Goal: Task Accomplishment & Management: Use online tool/utility

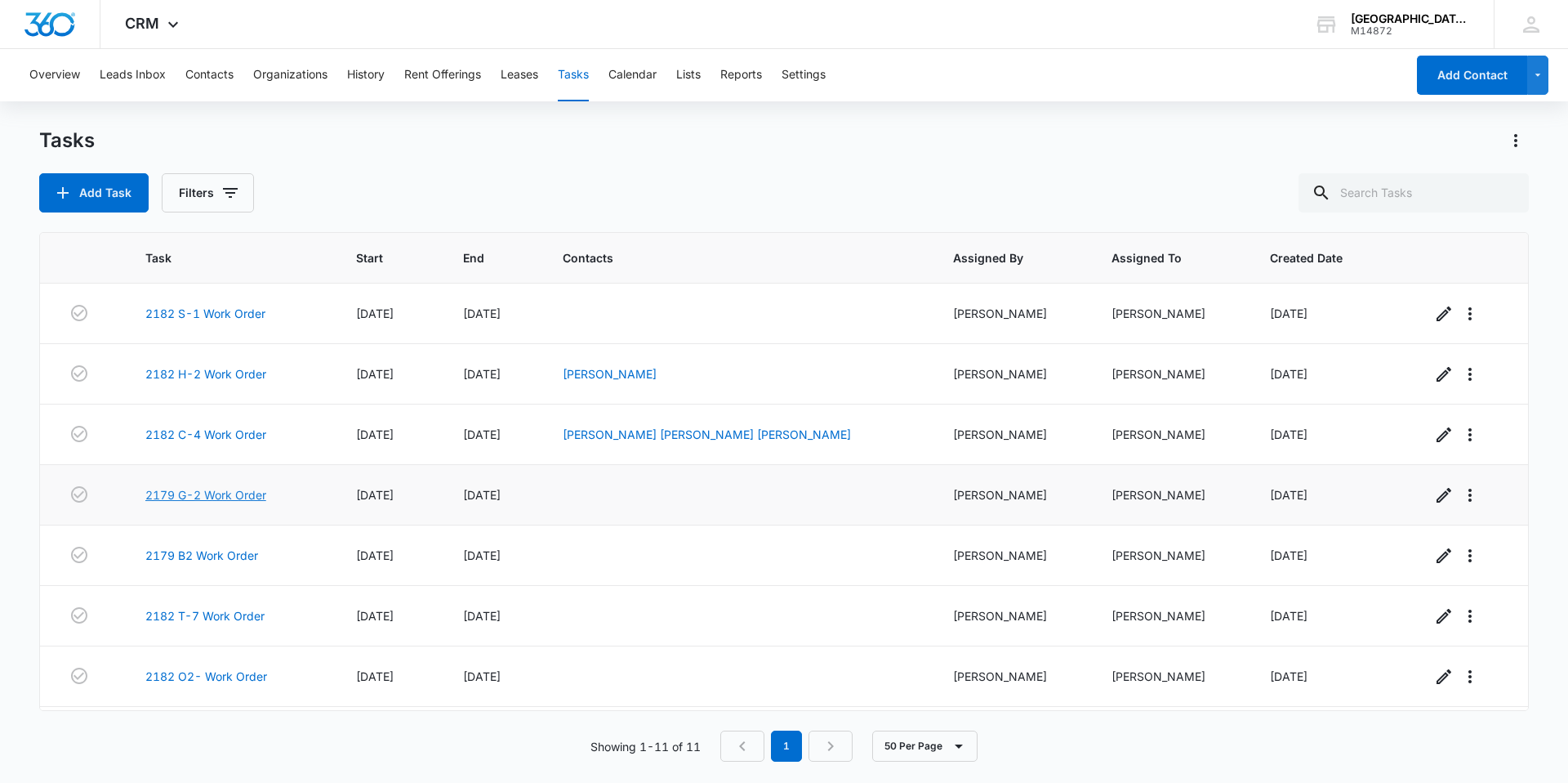
click at [198, 499] on link "2179 G-2 Work Order" at bounding box center [205, 494] width 120 height 17
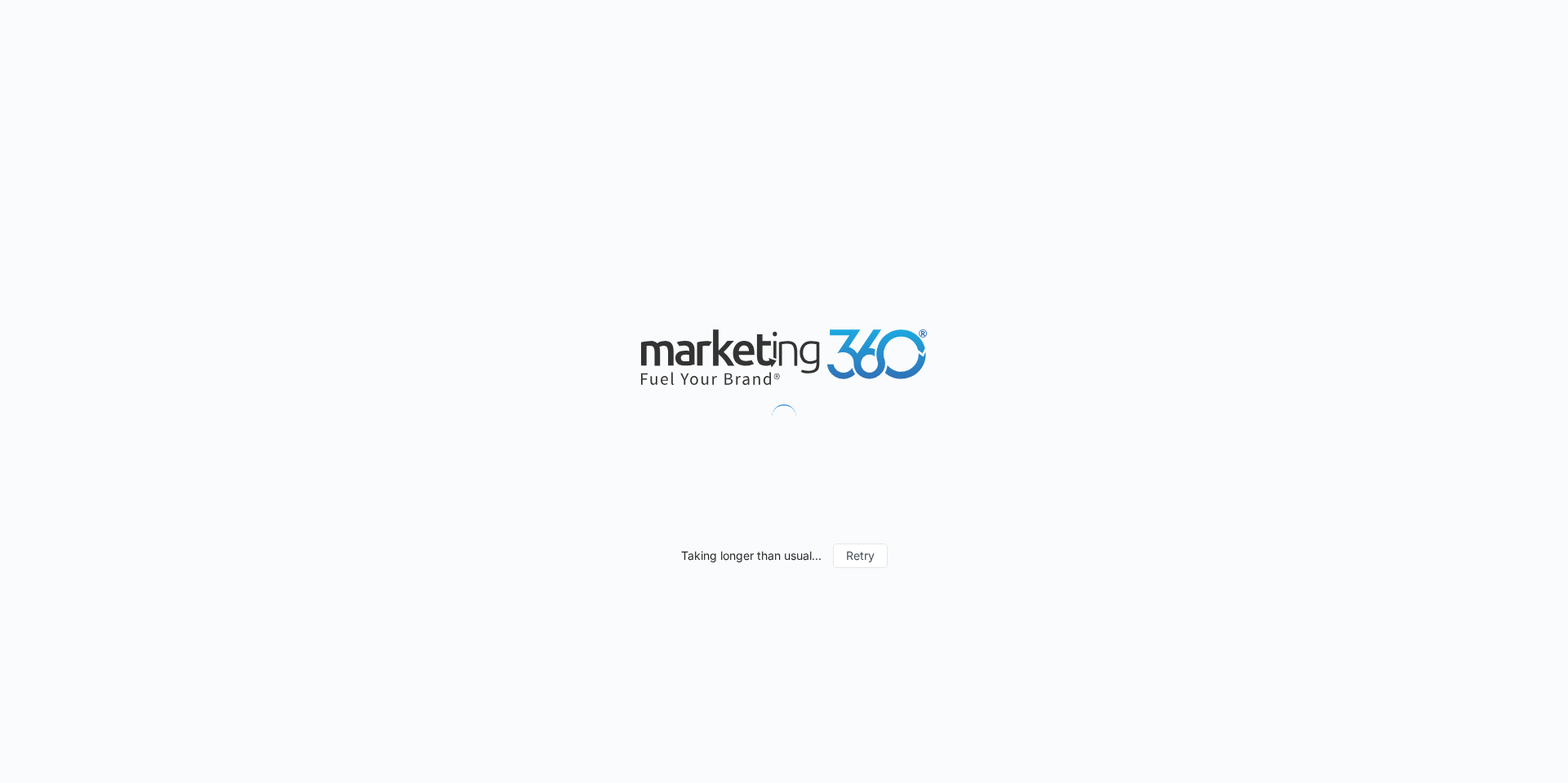
drag, startPoint x: 0, startPoint y: 0, endPoint x: 1067, endPoint y: 258, distance: 1097.7
click at [1067, 258] on div "Taking longer than usual... Retry" at bounding box center [784, 392] width 1568 height 783
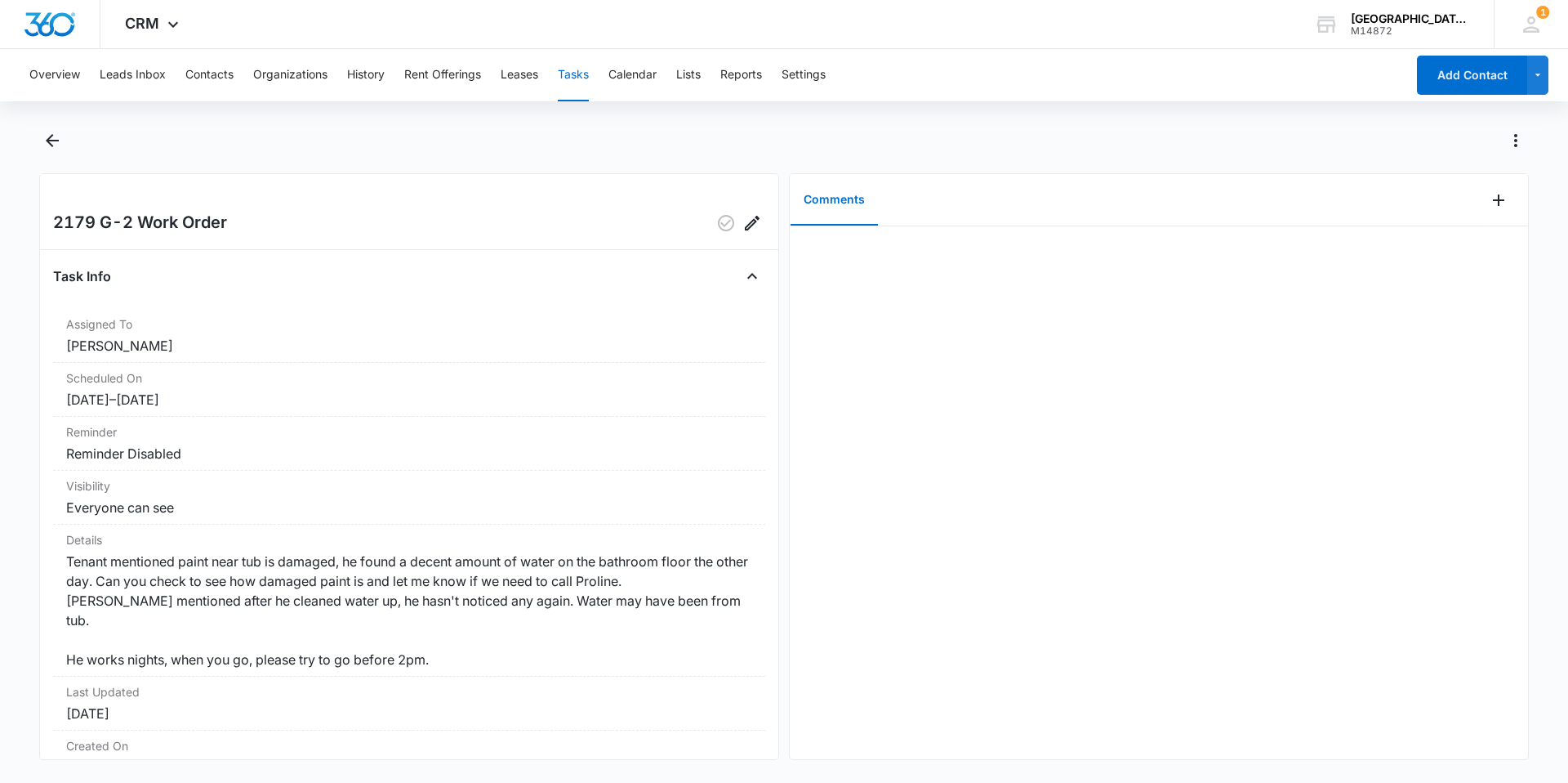
drag, startPoint x: 376, startPoint y: 605, endPoint x: 758, endPoint y: 553, distance: 385.5
click at [758, 553] on div "2179 G-2 Work Order Task Info Assigned To Jonathan Guptill Scheduled On 9/29/25…" at bounding box center [409, 466] width 740 height 587
click at [47, 129] on button "Back" at bounding box center [51, 140] width 25 height 26
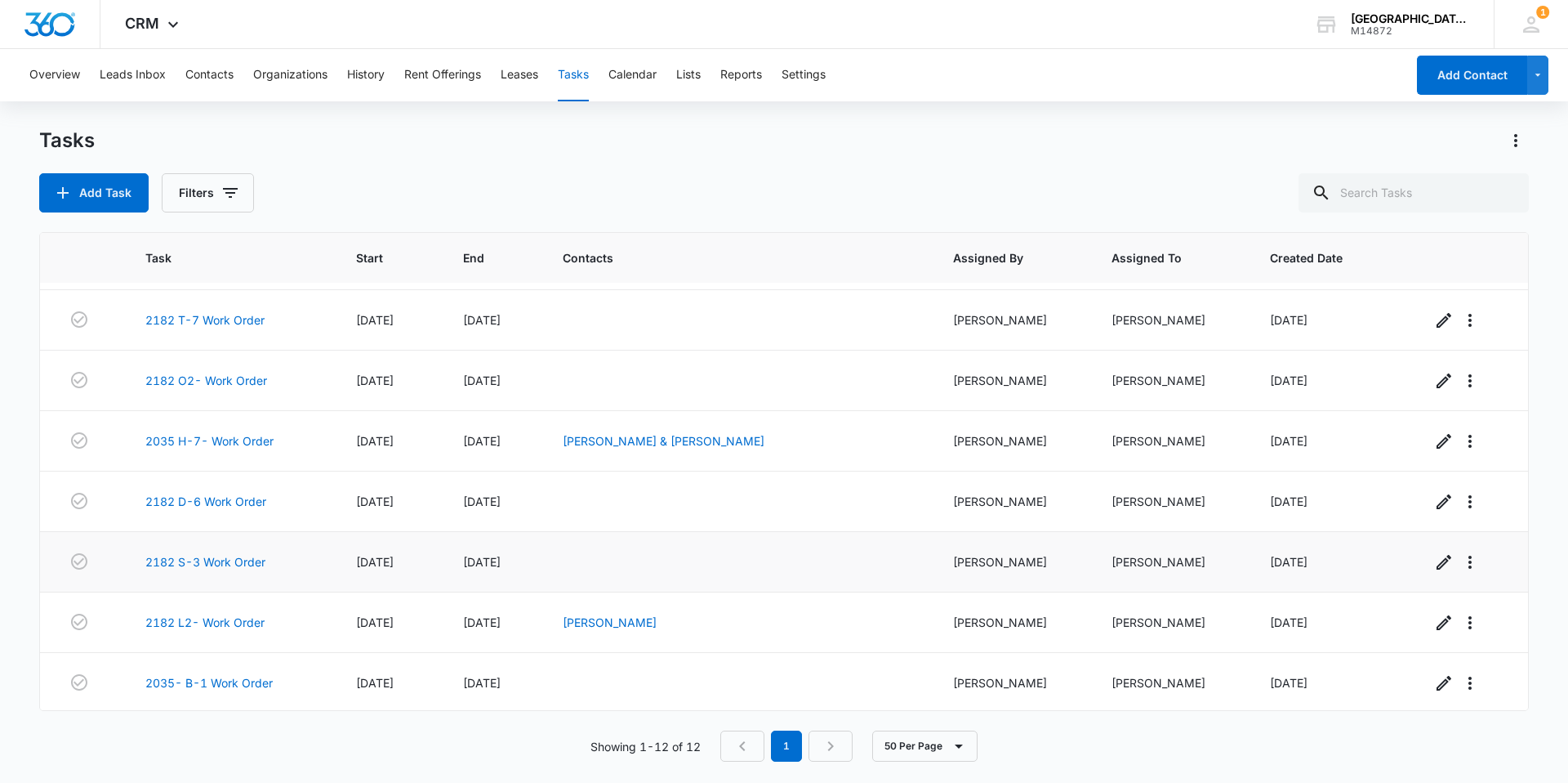
scroll to position [298, 0]
click at [491, 683] on td "[DATE]" at bounding box center [494, 680] width 101 height 61
click at [229, 678] on link "2035- B-1 Work Order" at bounding box center [209, 680] width 127 height 17
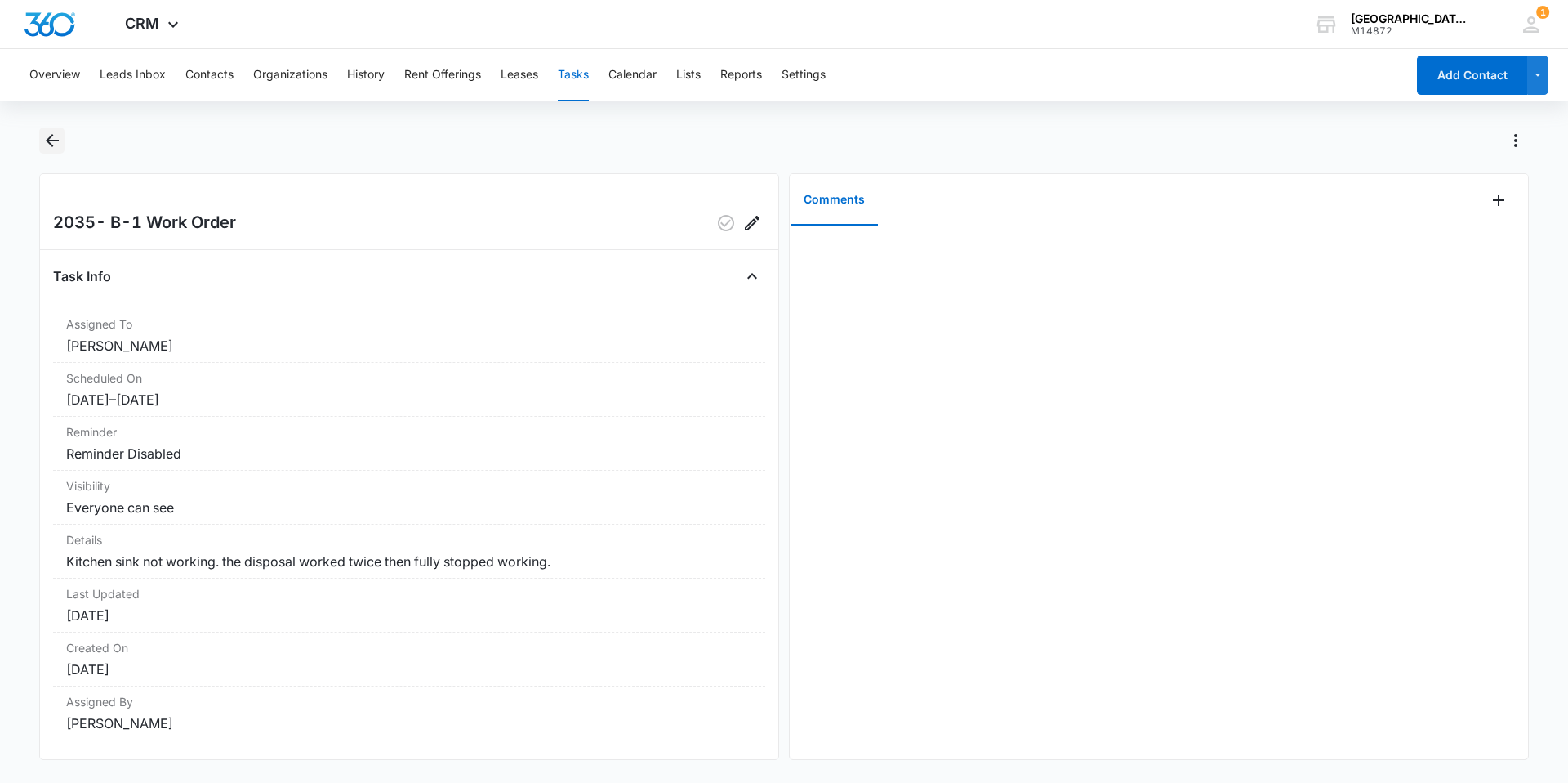
click at [45, 136] on icon "Back" at bounding box center [51, 140] width 20 height 20
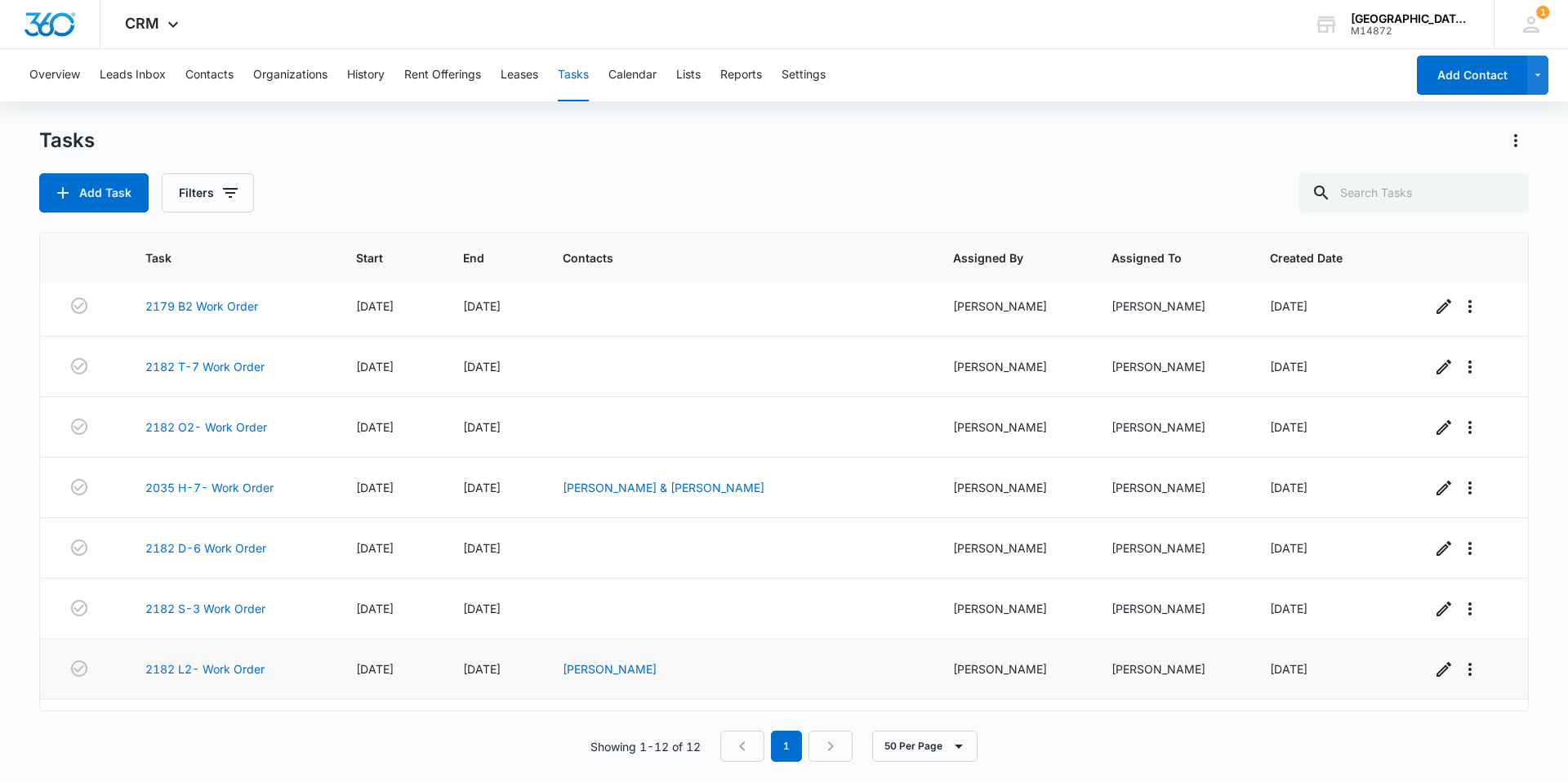
scroll to position [298, 0]
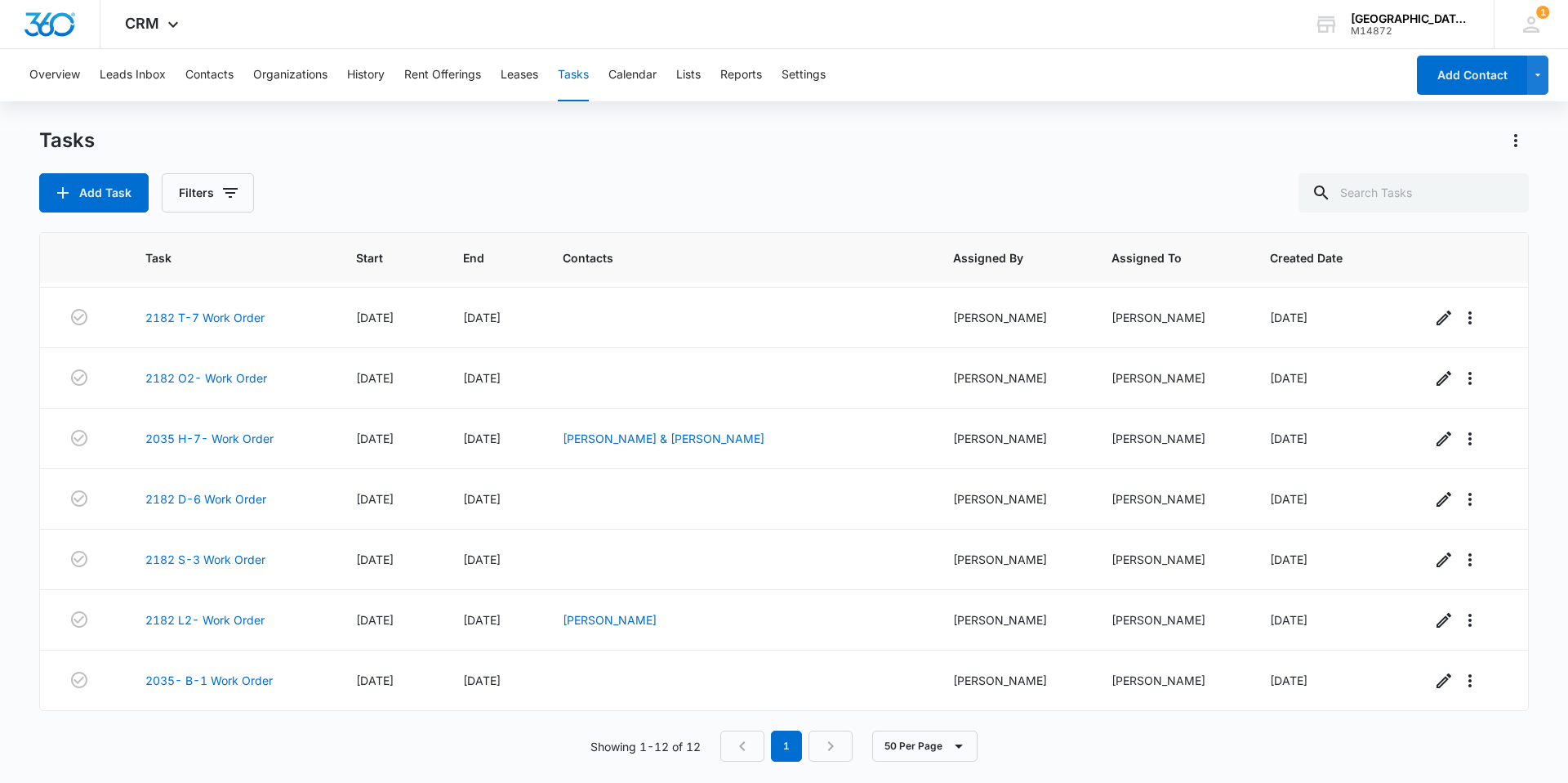
click at [830, 747] on nav "1" at bounding box center [786, 746] width 133 height 31
click at [215, 560] on link "2182 S-3 Work Order" at bounding box center [205, 560] width 120 height 17
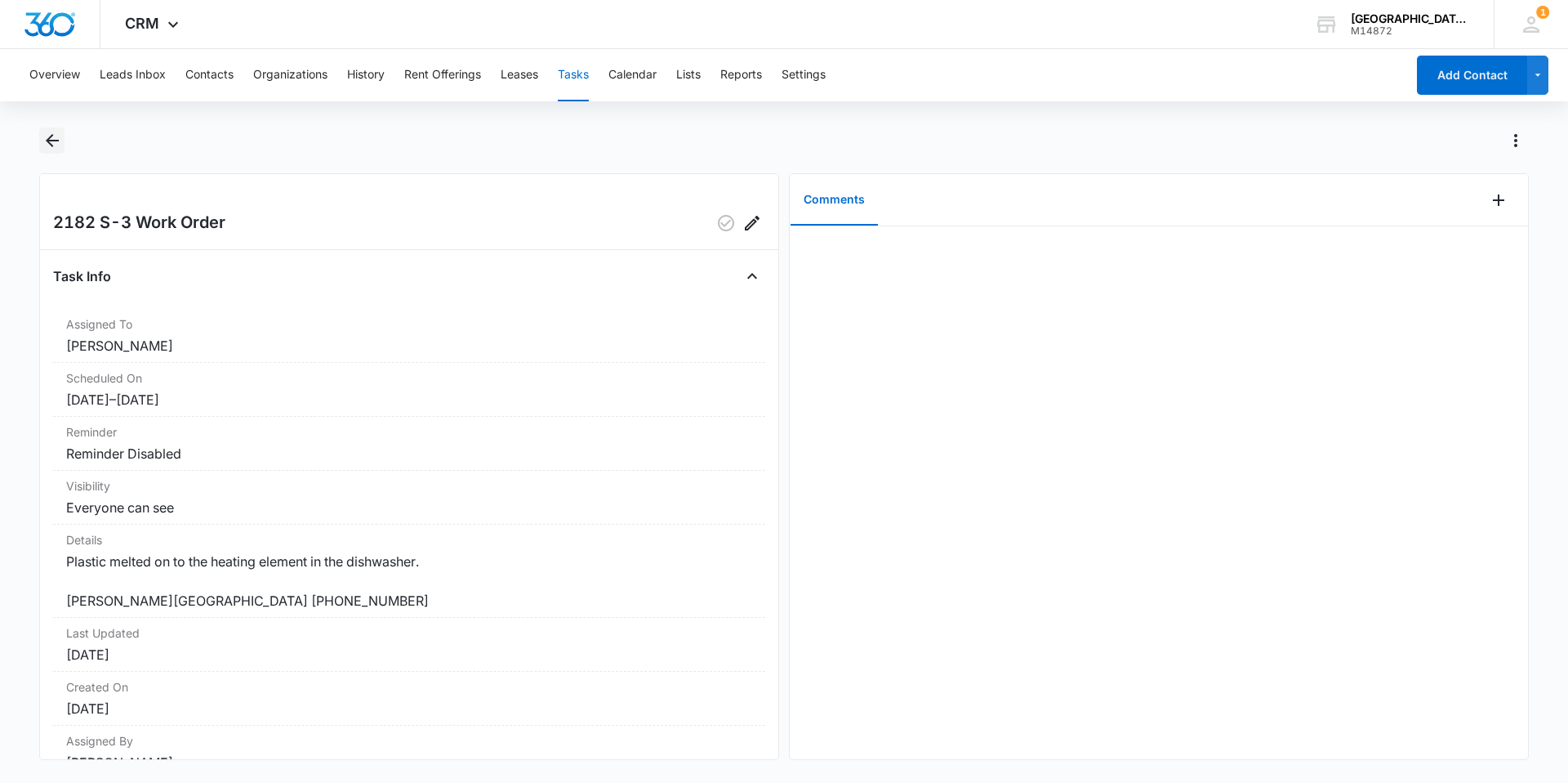
click at [49, 137] on icon "Back" at bounding box center [51, 140] width 20 height 20
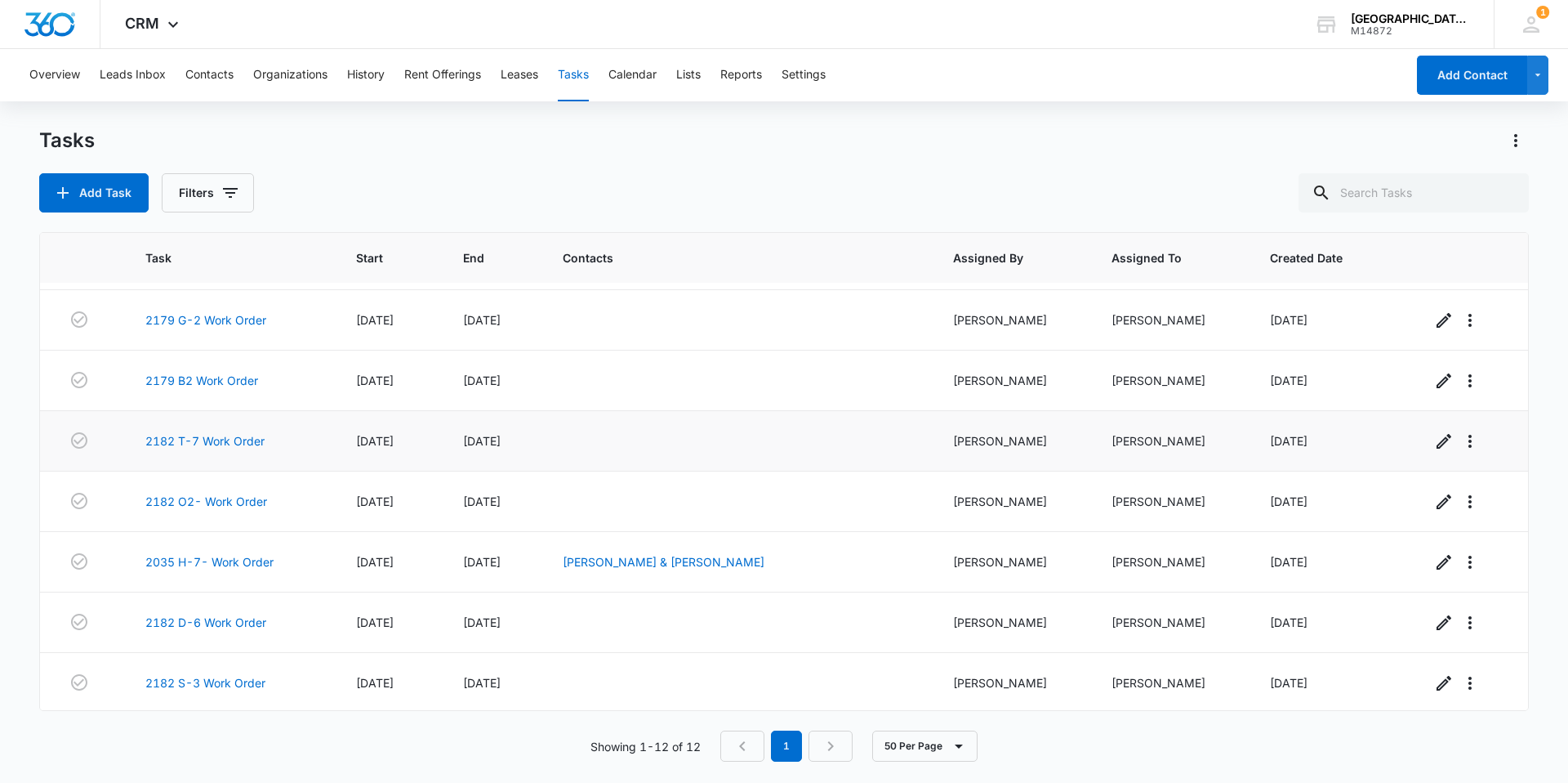
scroll to position [245, 0]
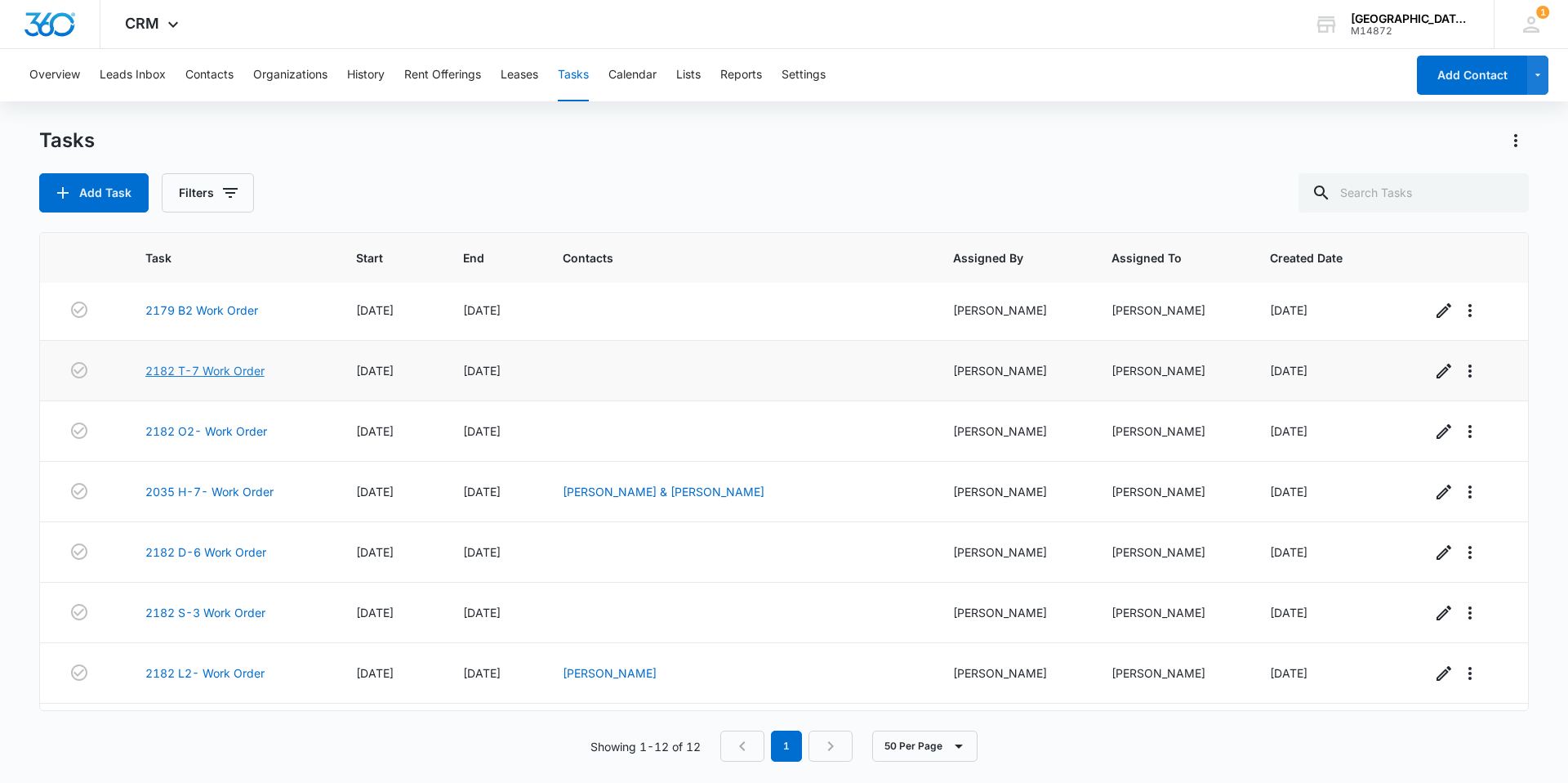
drag, startPoint x: 199, startPoint y: 369, endPoint x: 186, endPoint y: 375, distance: 14.3
click at [186, 375] on link "2182 T-7 Work Order" at bounding box center [205, 370] width 120 height 17
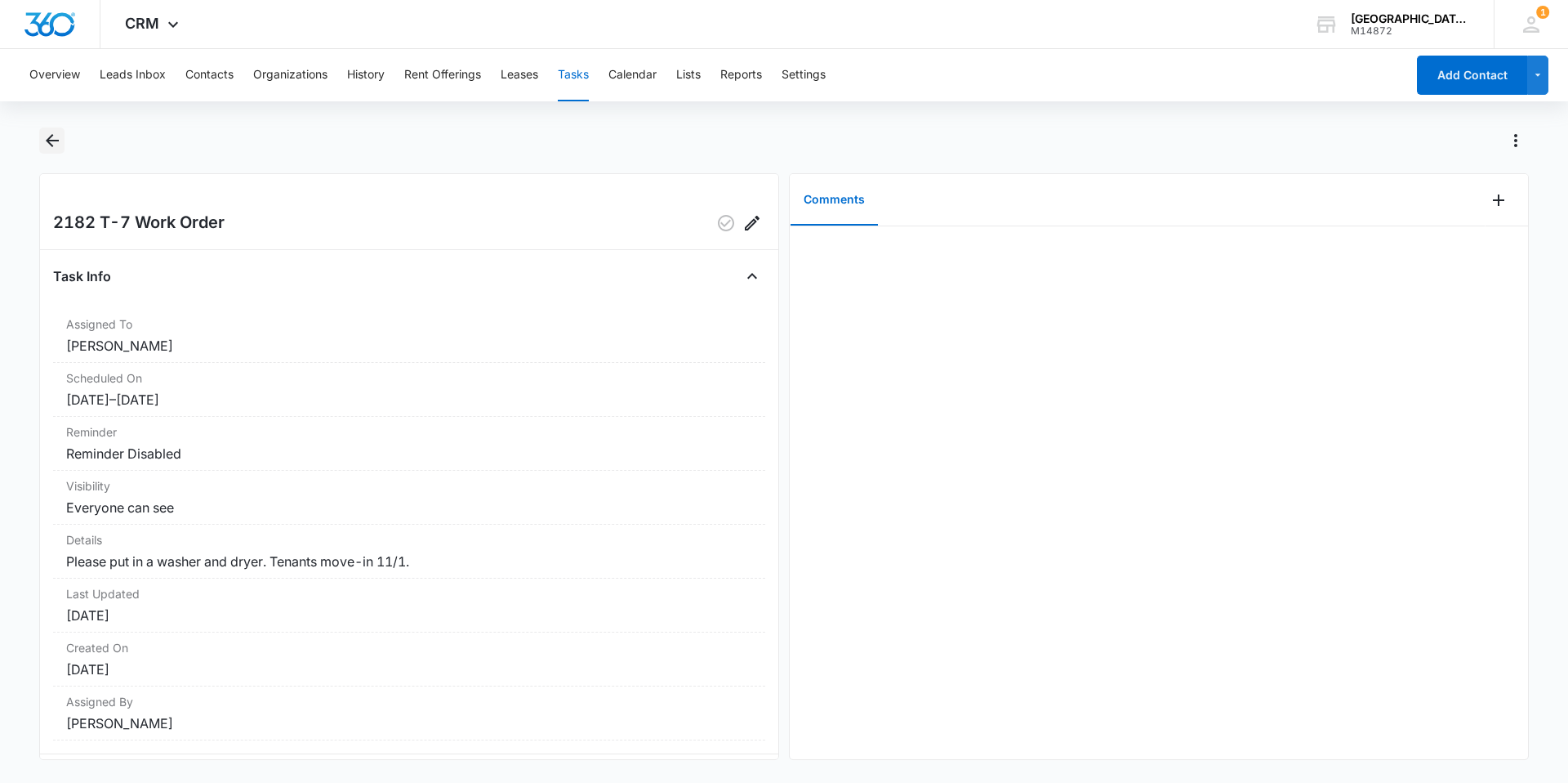
click at [59, 152] on button "Back" at bounding box center [51, 140] width 25 height 26
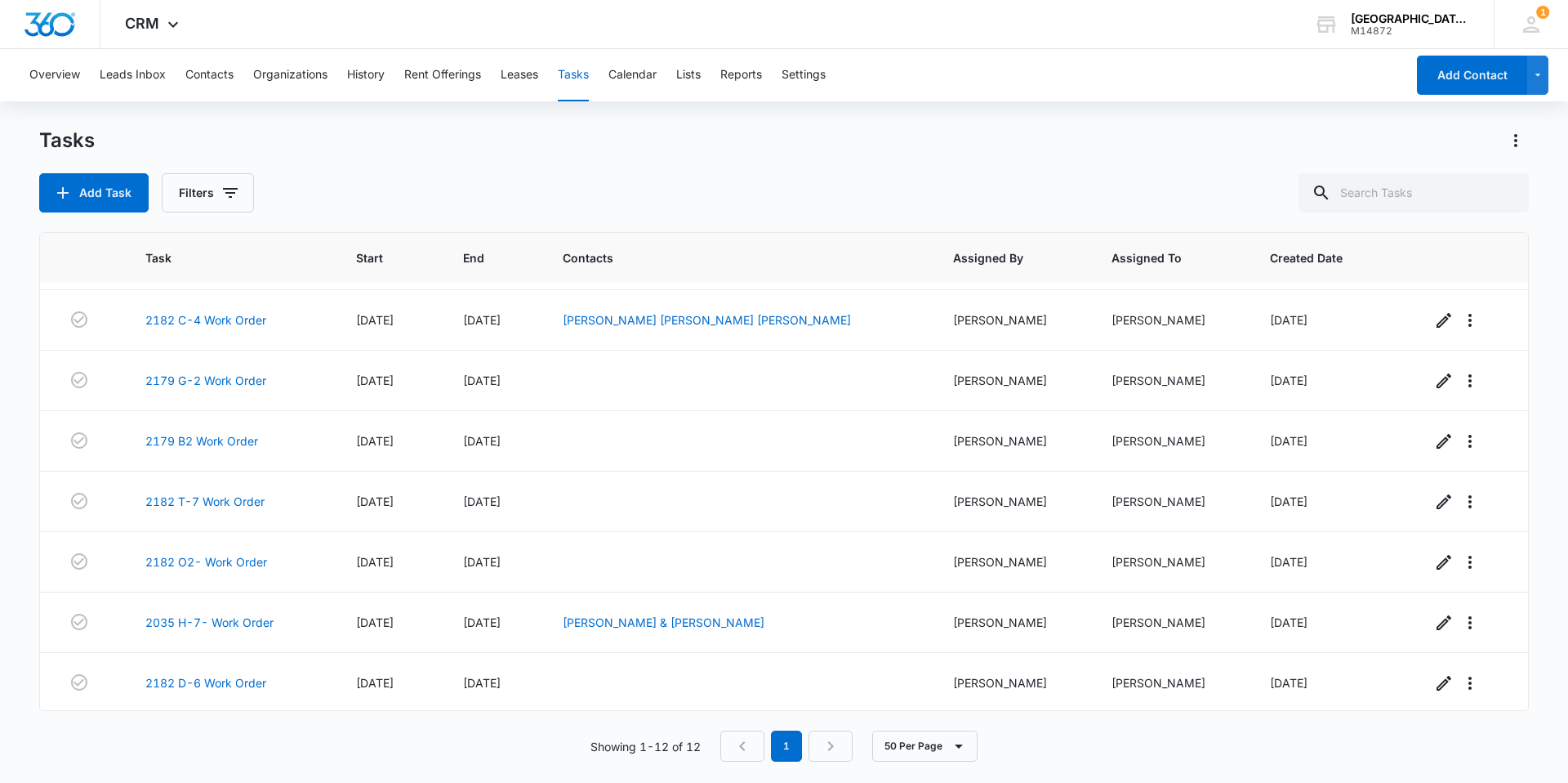
scroll to position [298, 0]
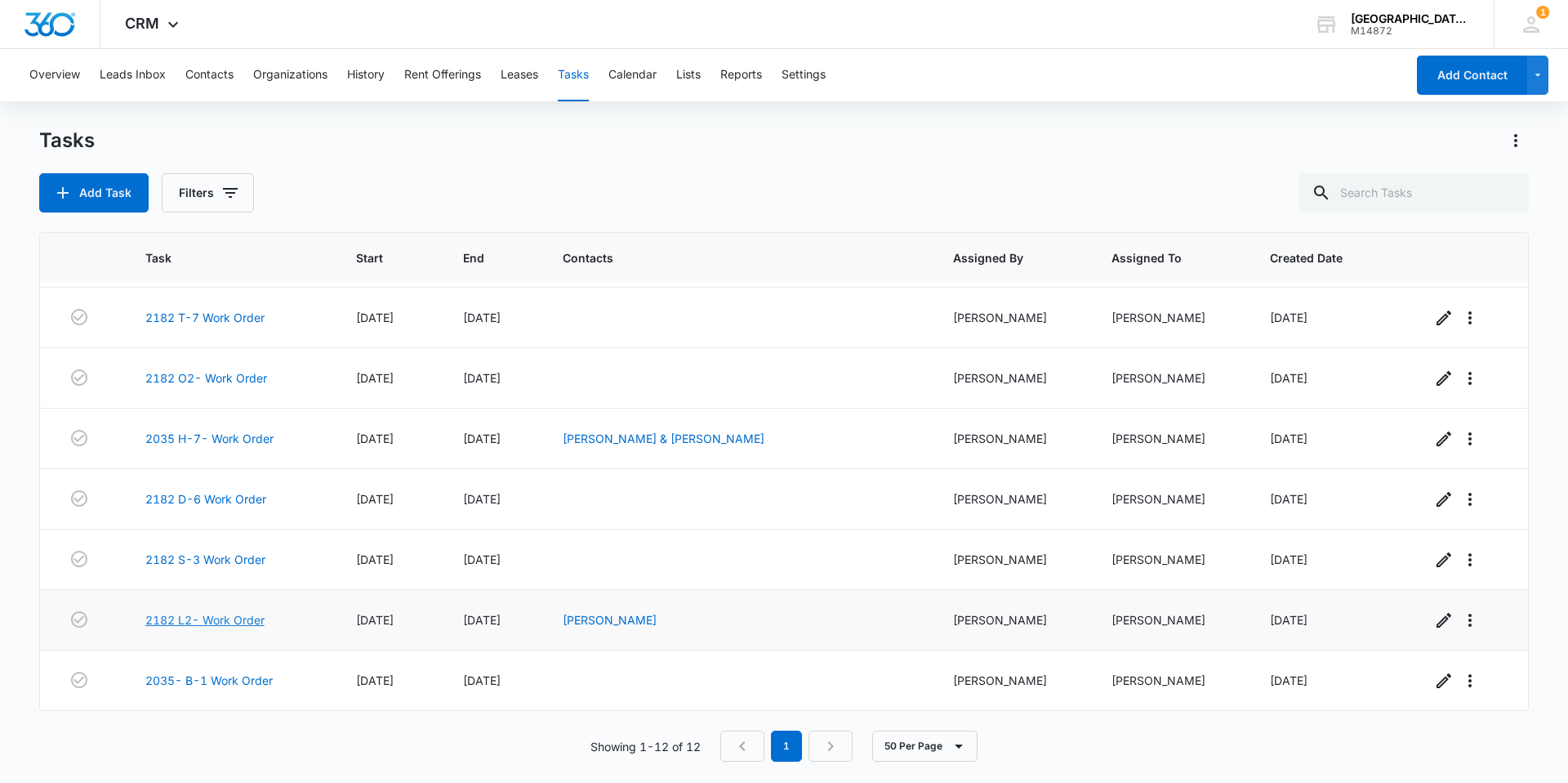
click at [217, 622] on link "2182 L2- Work Order" at bounding box center [205, 619] width 120 height 17
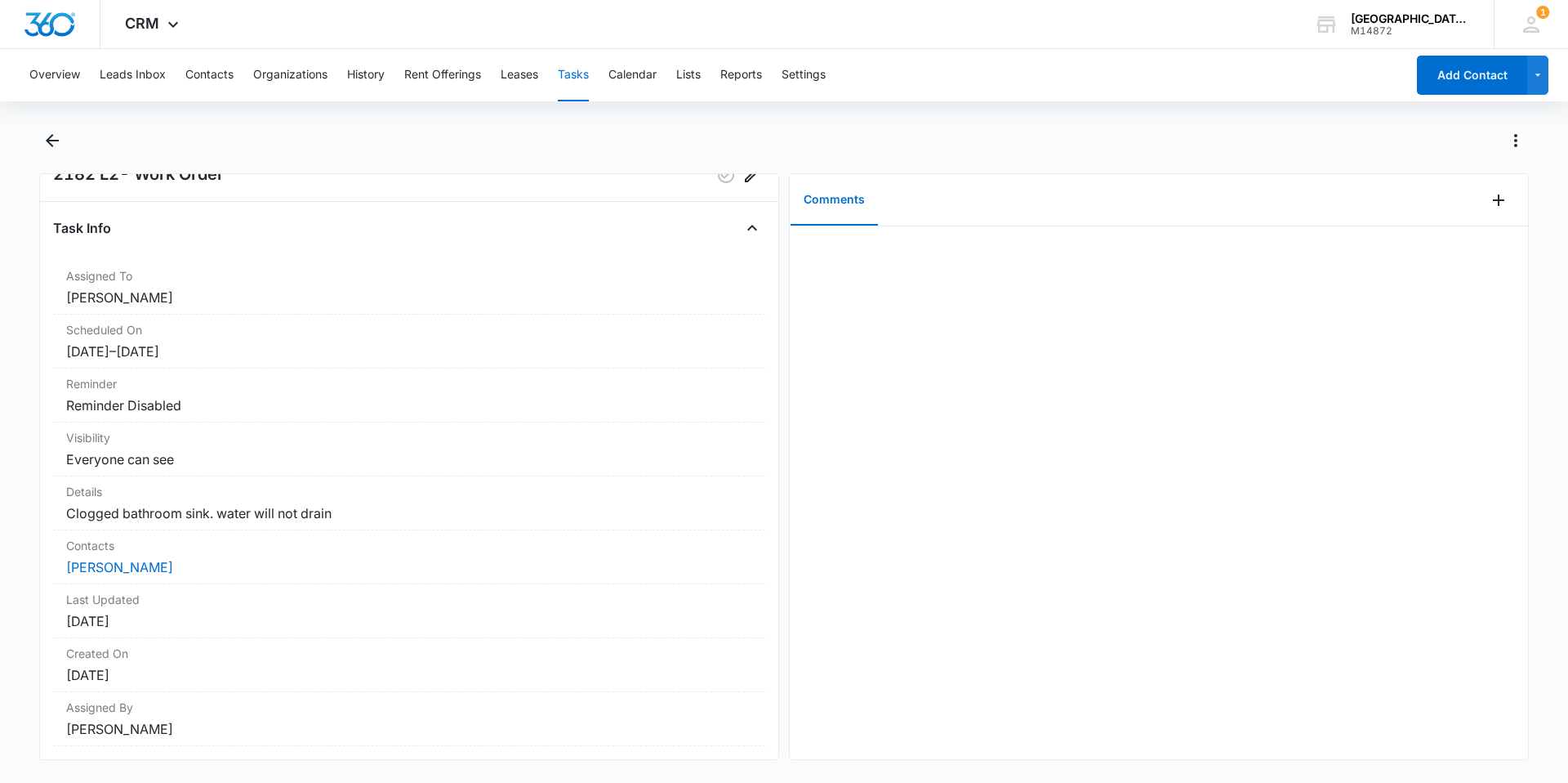
scroll to position [94, 0]
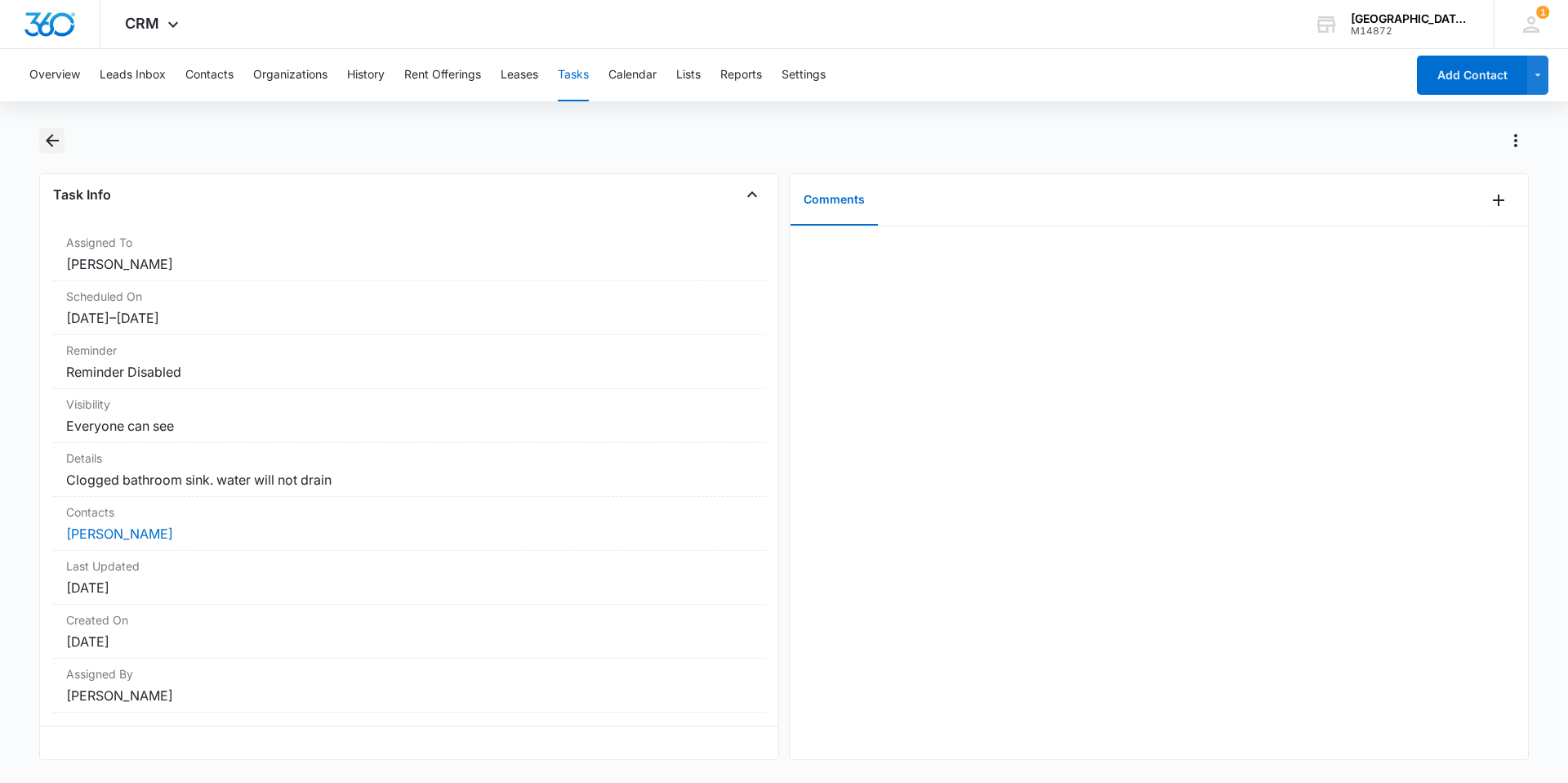
click at [57, 142] on icon "Back" at bounding box center [51, 140] width 20 height 20
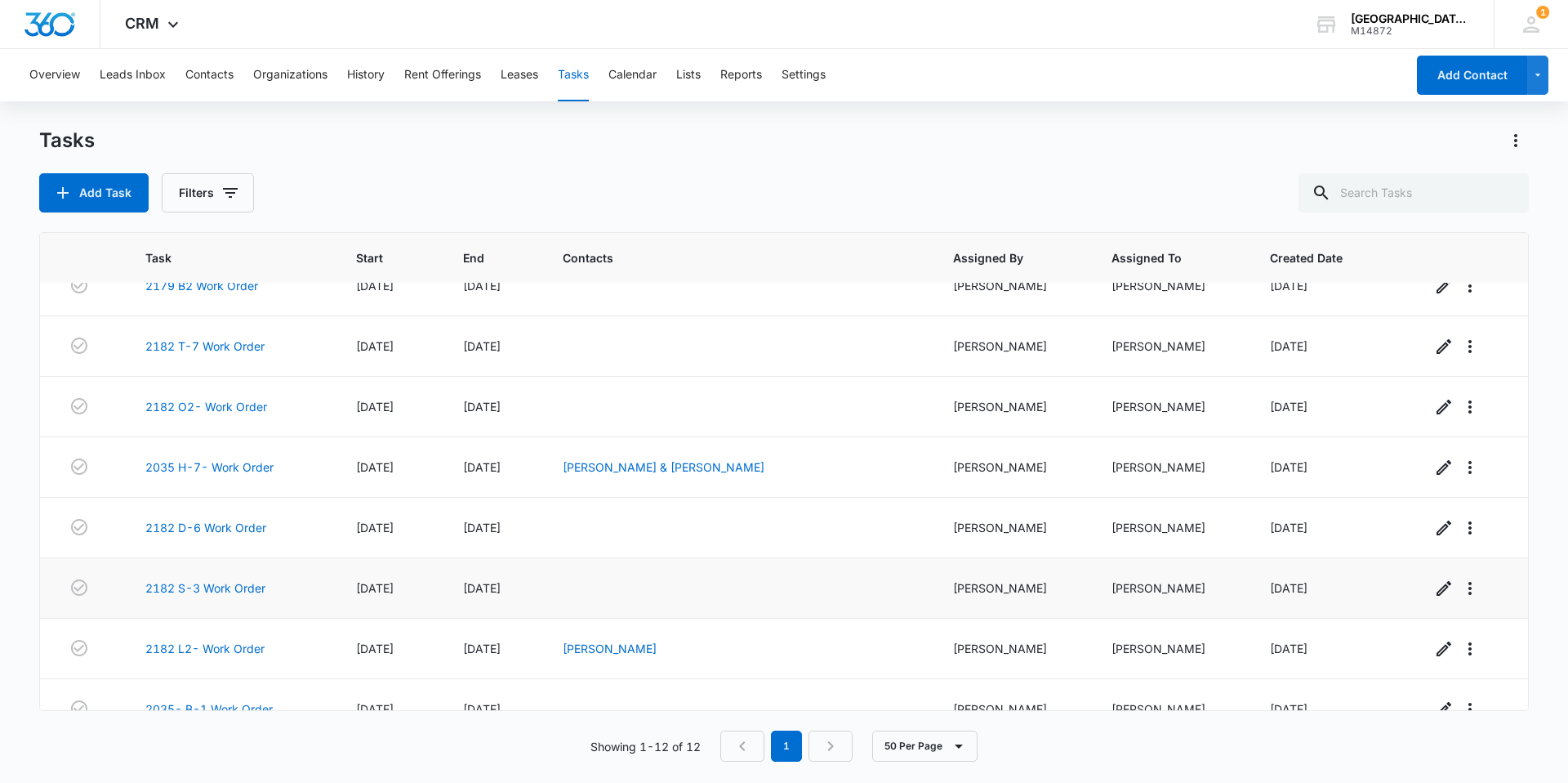
scroll to position [298, 0]
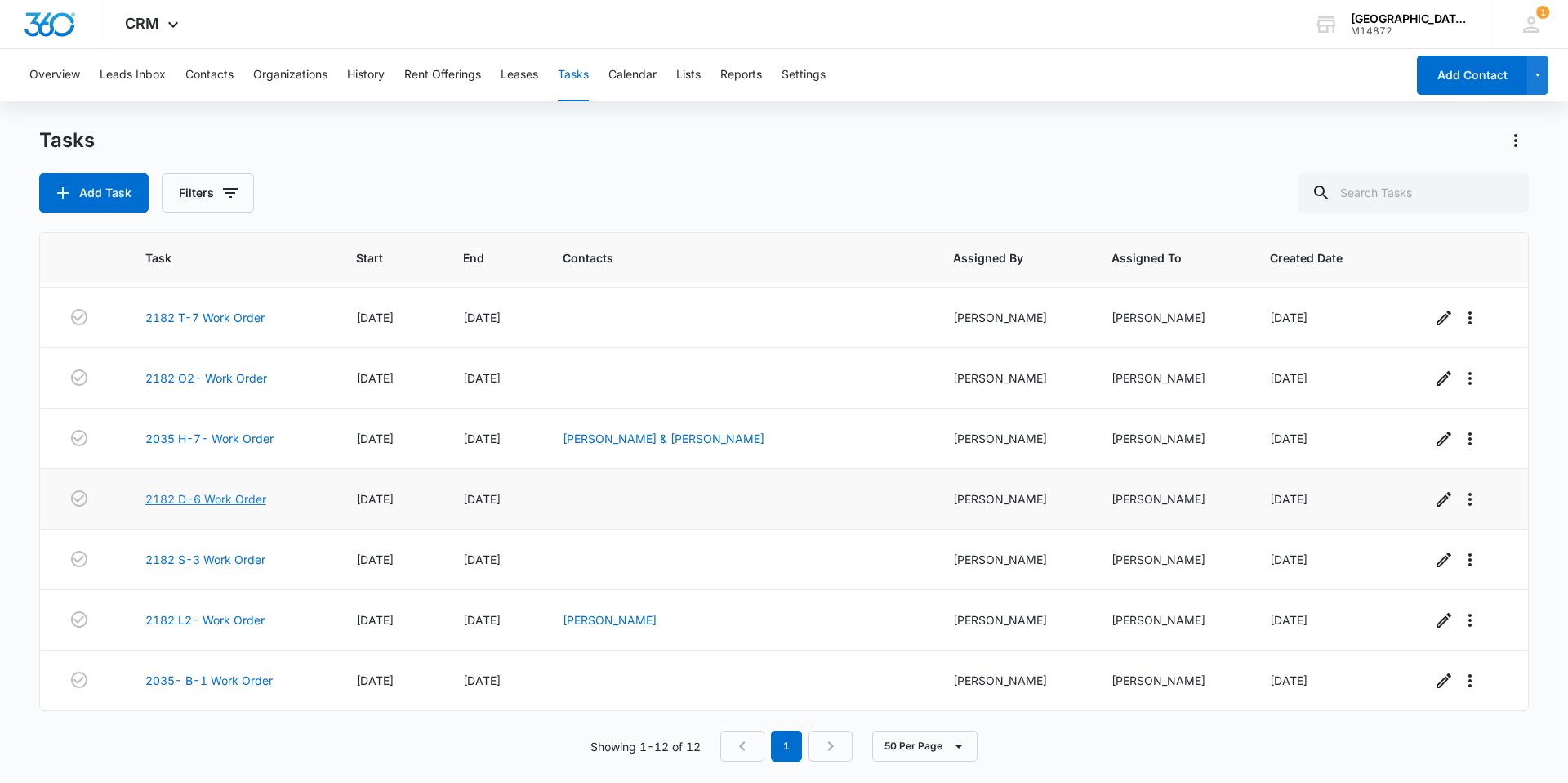
click at [248, 494] on link "2182 D-6 Work Order" at bounding box center [205, 499] width 120 height 17
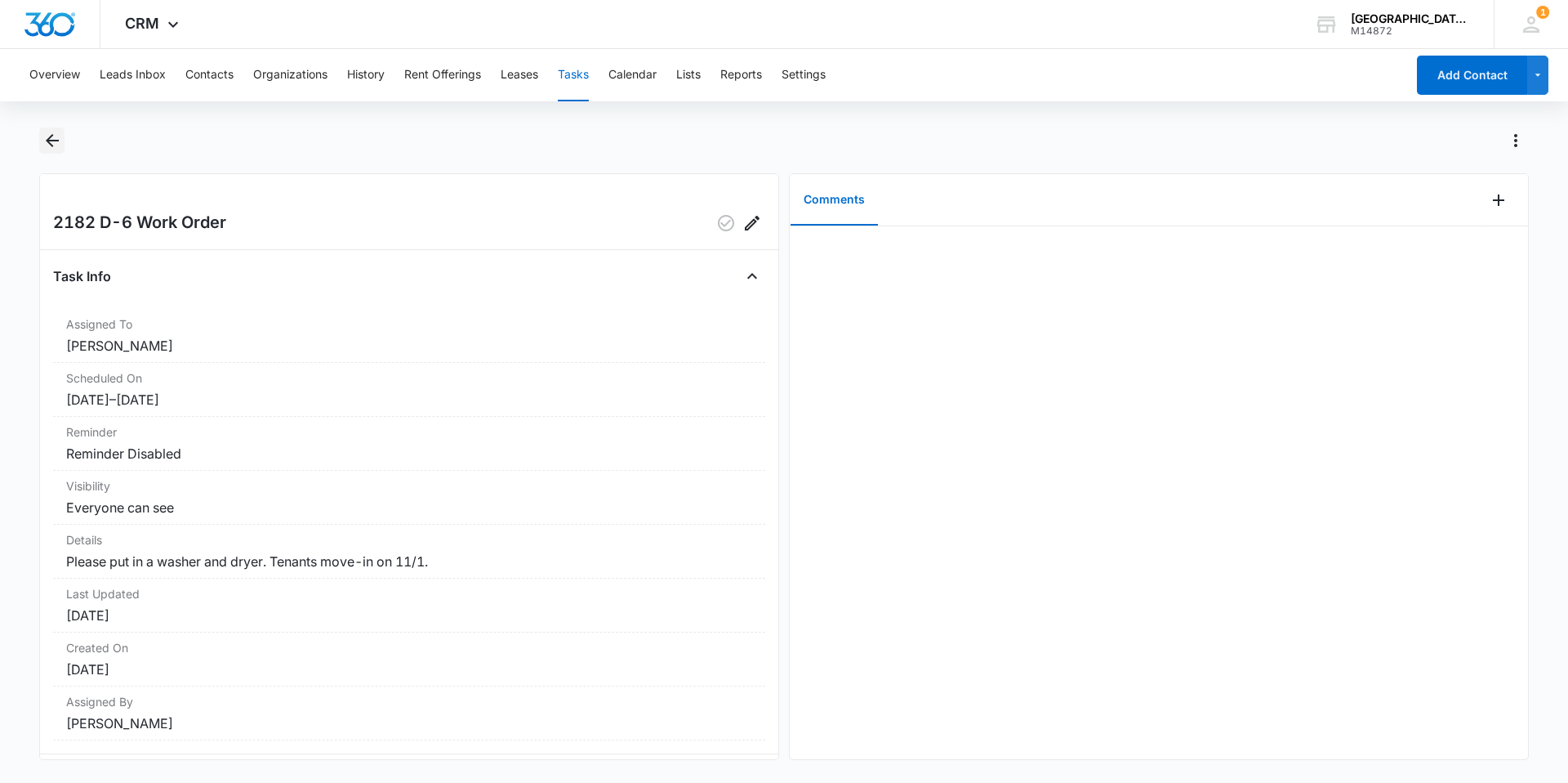
click at [49, 134] on icon "Back" at bounding box center [51, 140] width 20 height 20
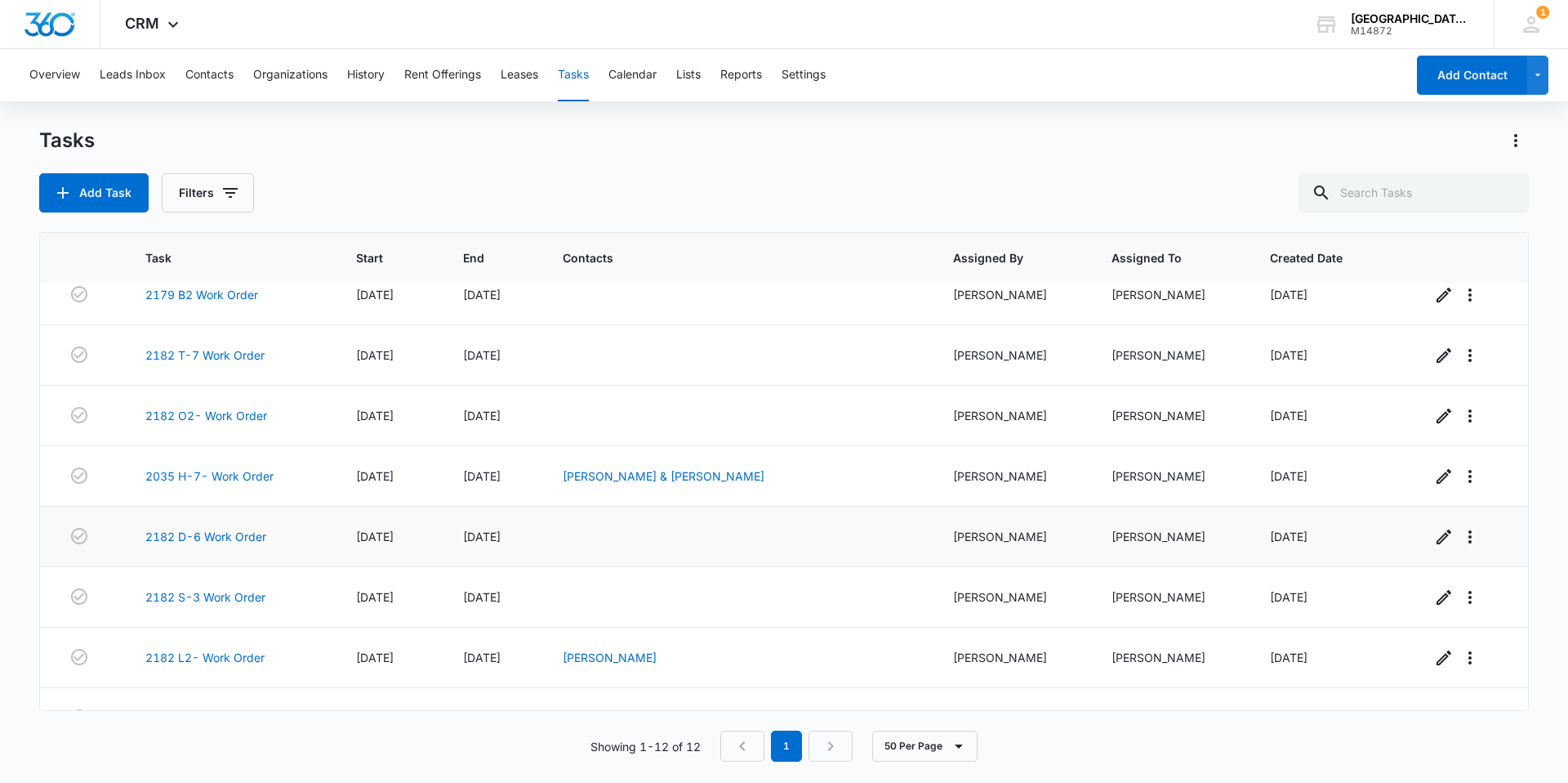
scroll to position [298, 0]
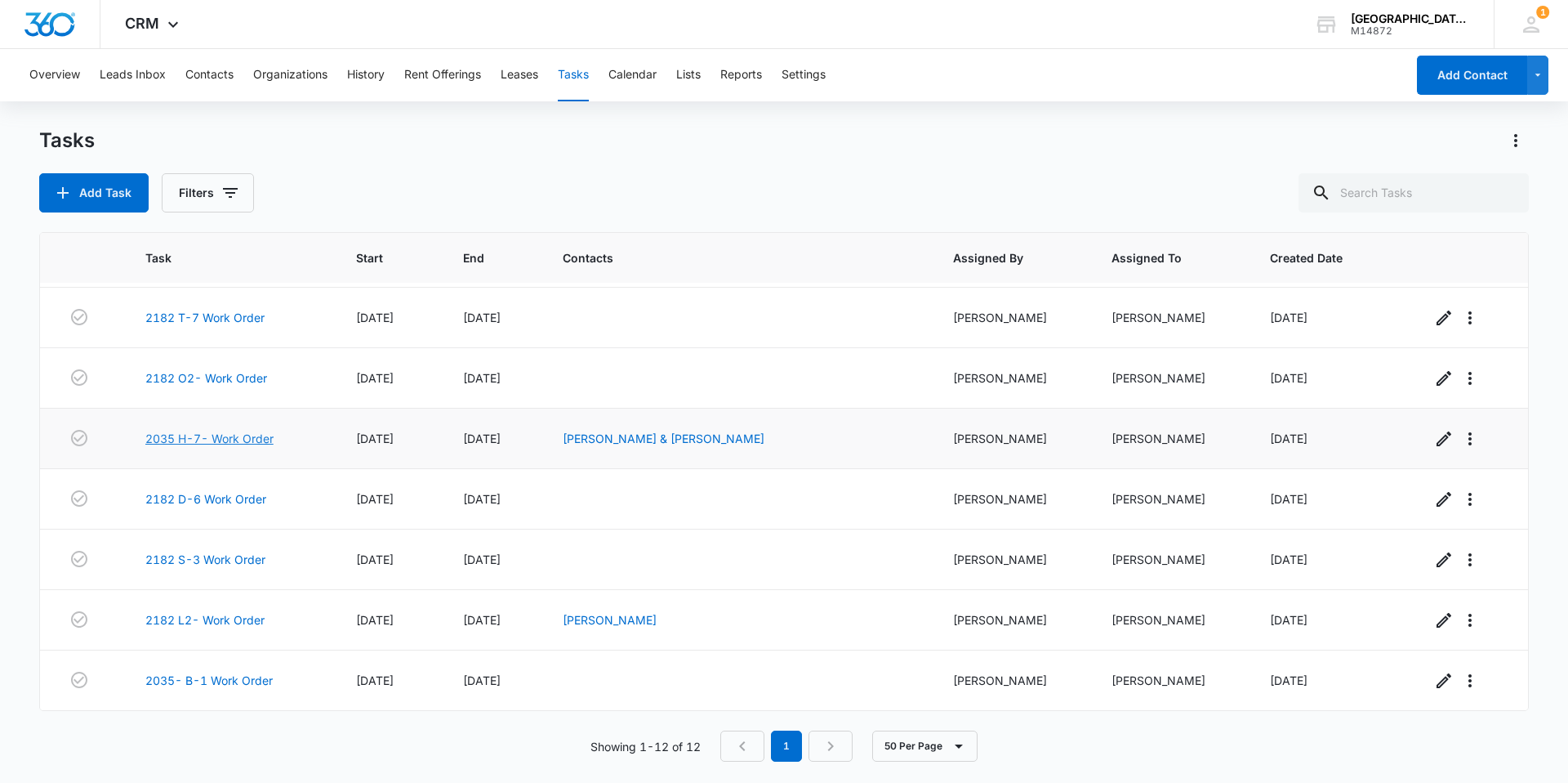
click at [195, 440] on link "2035 H-7- Work Order" at bounding box center [209, 438] width 128 height 17
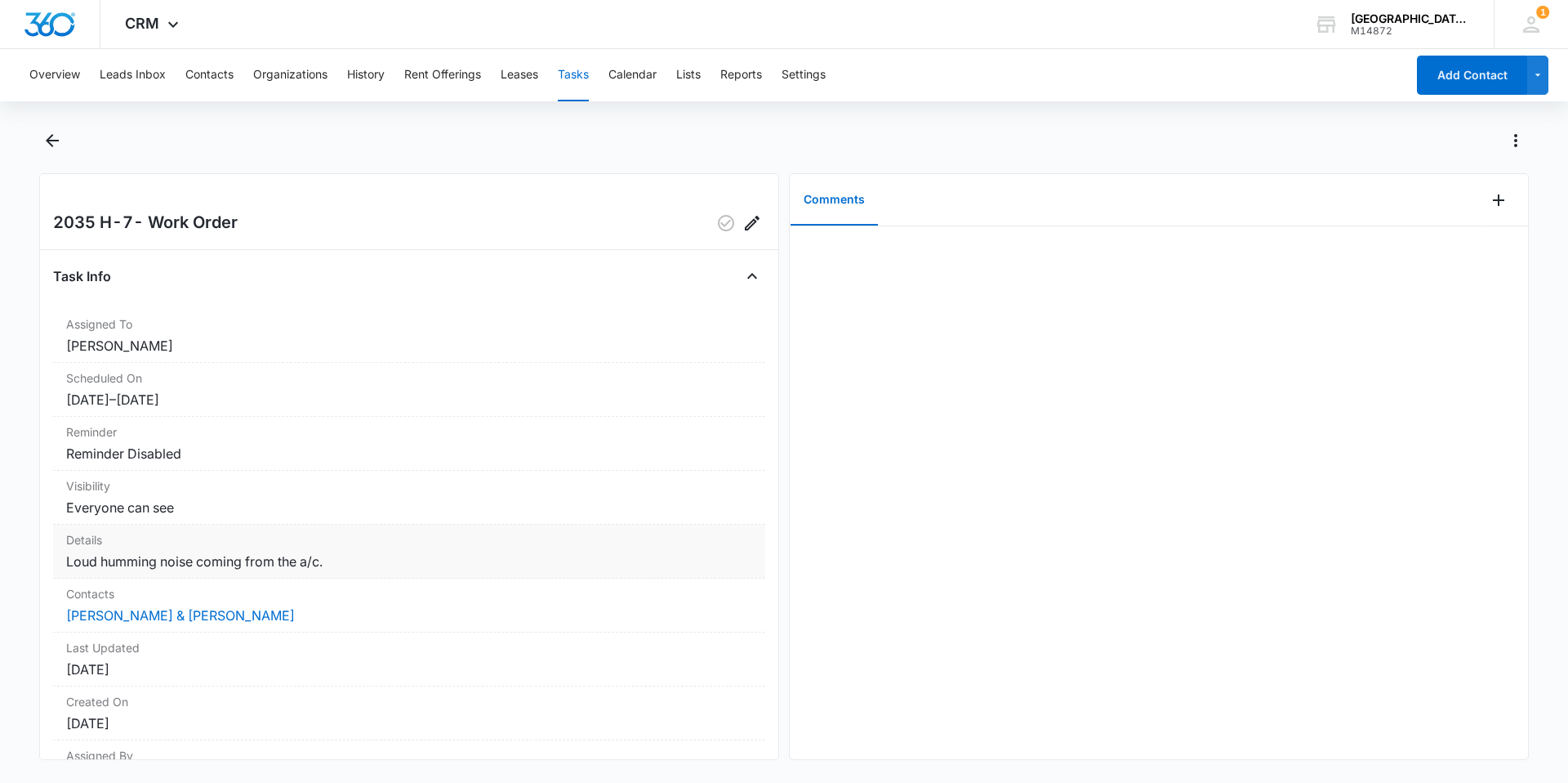
drag, startPoint x: 91, startPoint y: 542, endPoint x: 94, endPoint y: 552, distance: 10.4
click at [47, 136] on icon "Back" at bounding box center [51, 140] width 20 height 20
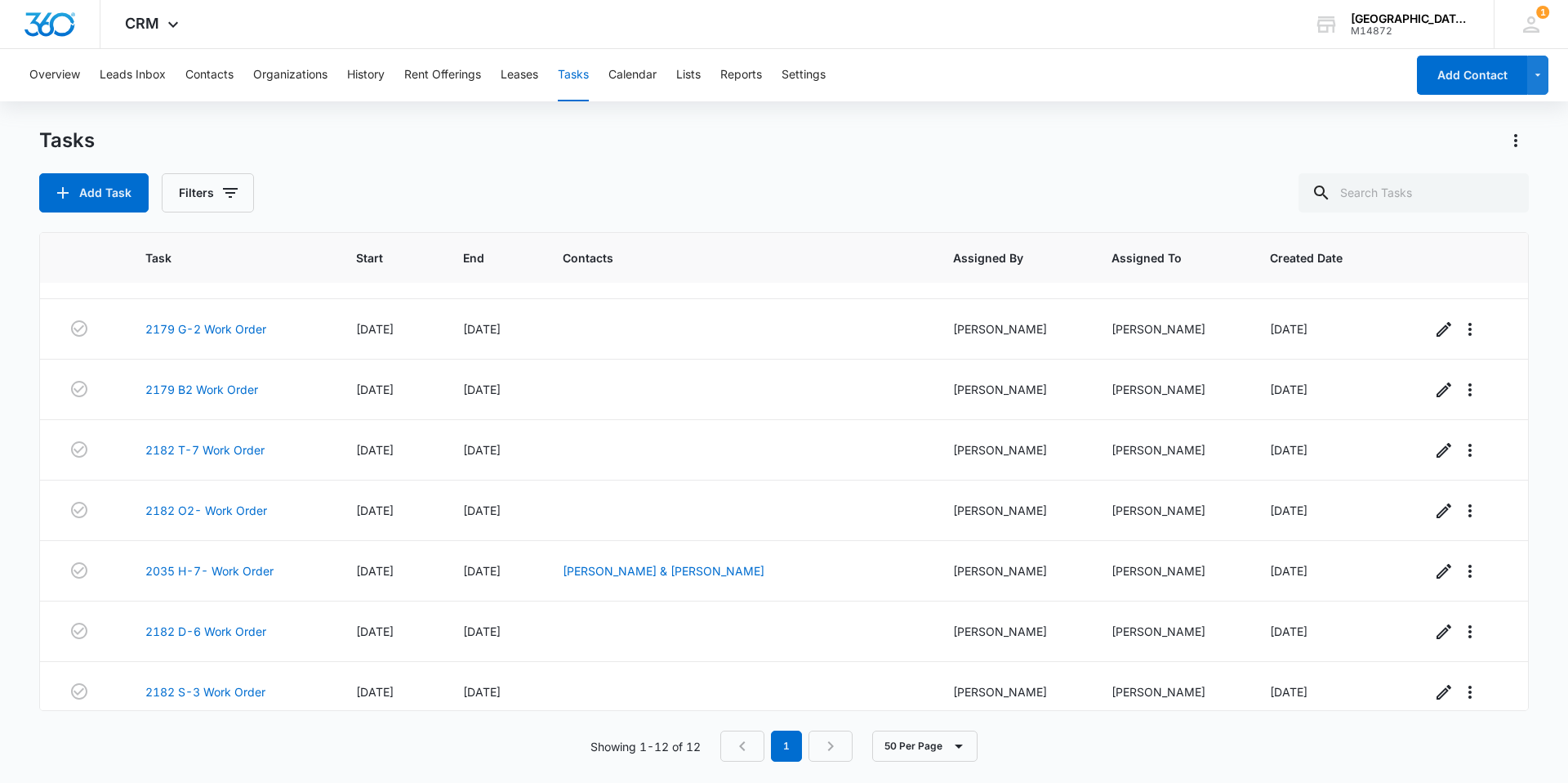
scroll to position [298, 0]
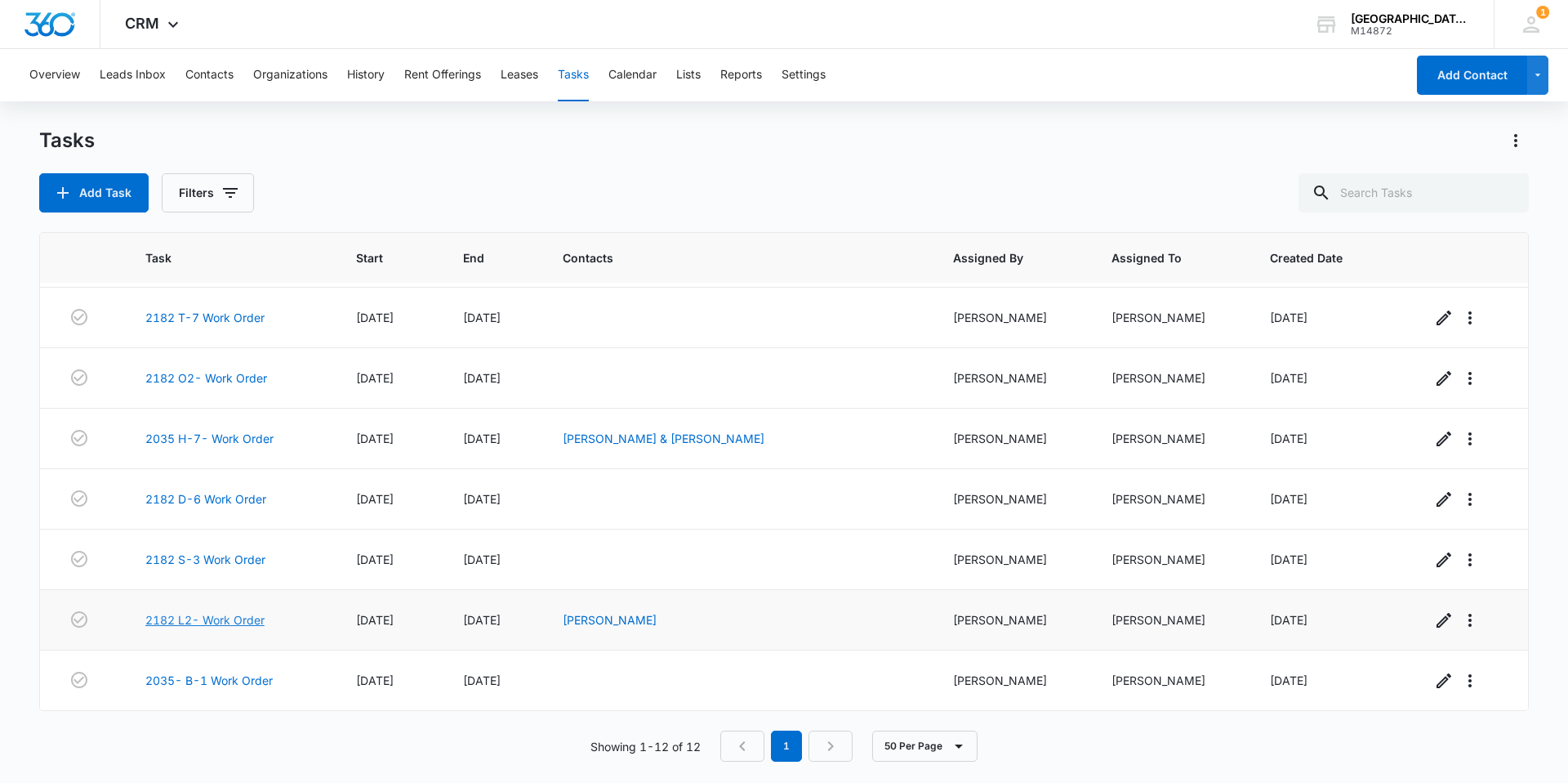
click at [240, 616] on link "2182 L2- Work Order" at bounding box center [205, 619] width 120 height 17
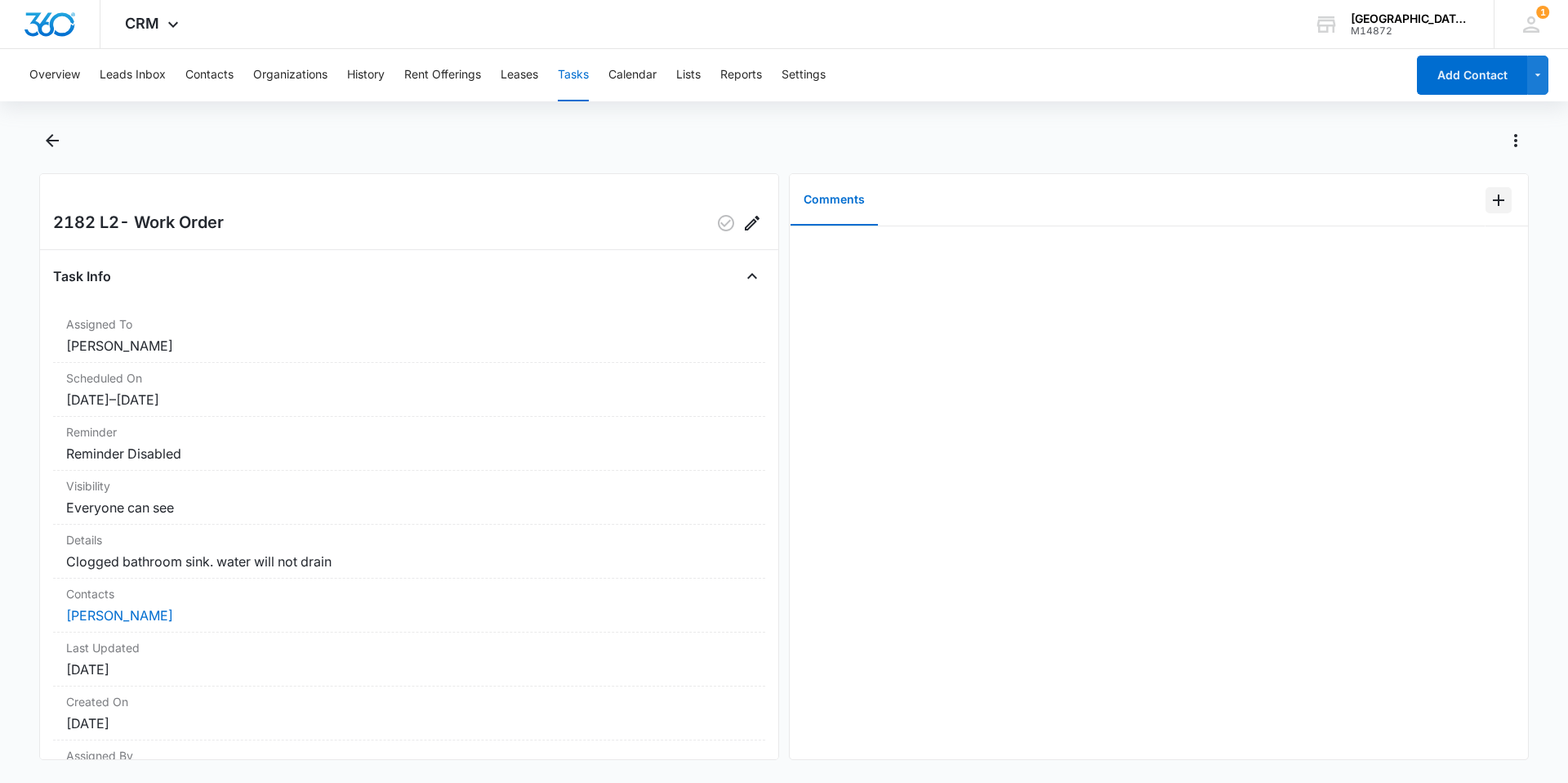
click at [1489, 206] on icon "Add Comment" at bounding box center [1498, 200] width 20 height 20
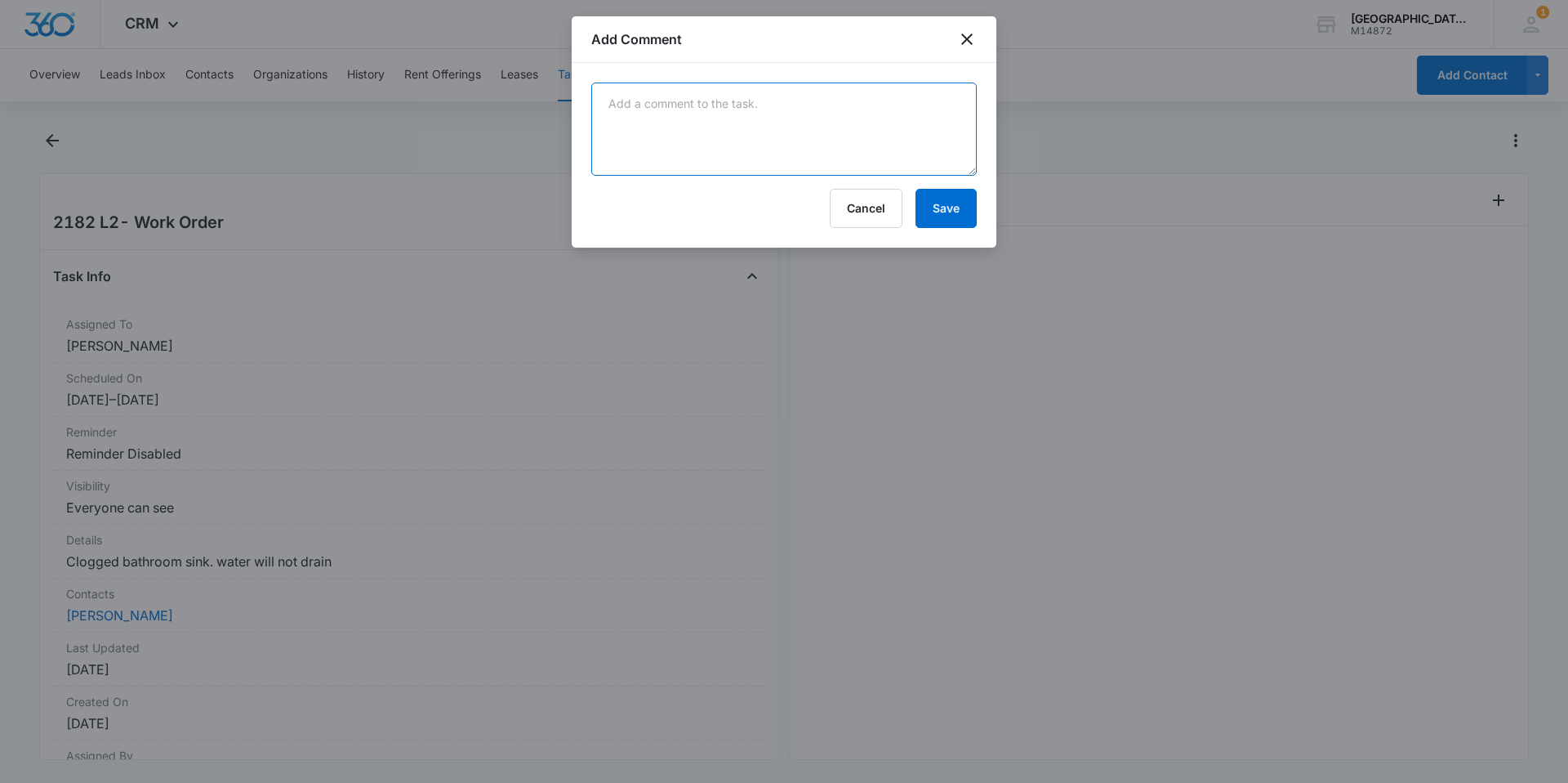
click at [713, 106] on textarea at bounding box center [784, 129] width 386 height 93
type textarea "cleaned drain all the way through P trap tail piece. called and left message fo…"
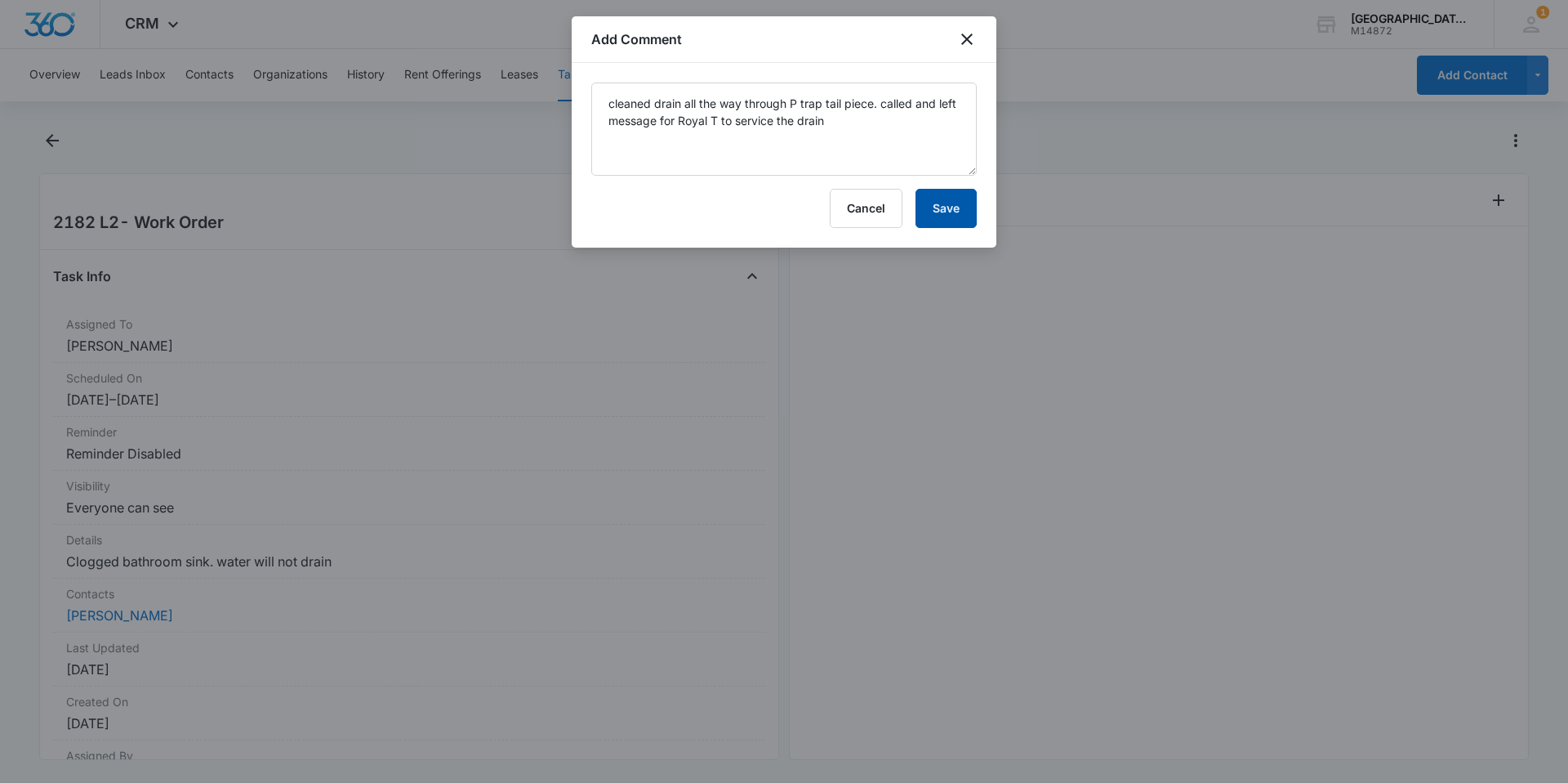
click at [956, 208] on button "Save" at bounding box center [946, 208] width 62 height 39
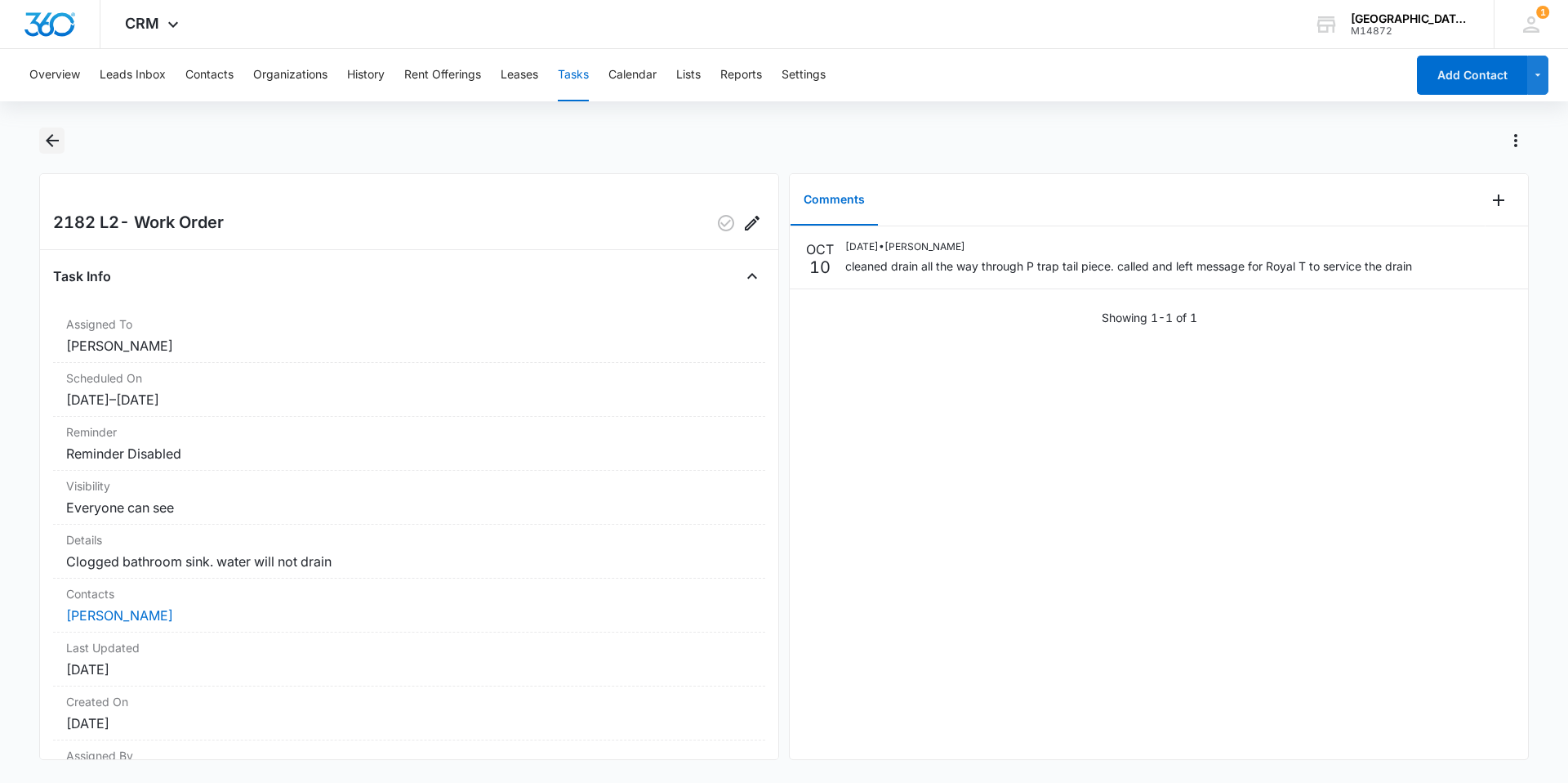
click at [55, 137] on icon "Back" at bounding box center [51, 140] width 20 height 20
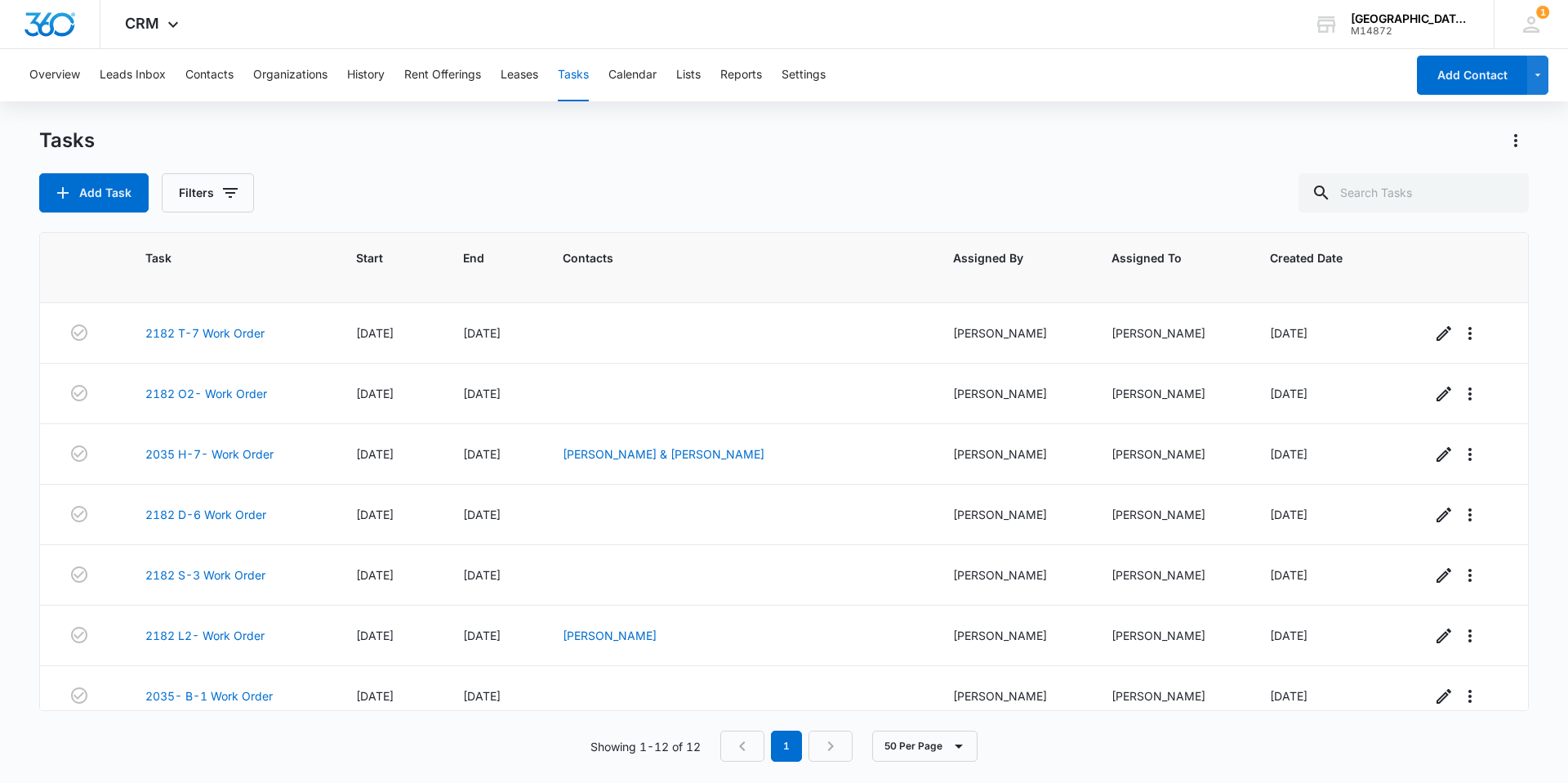
scroll to position [298, 0]
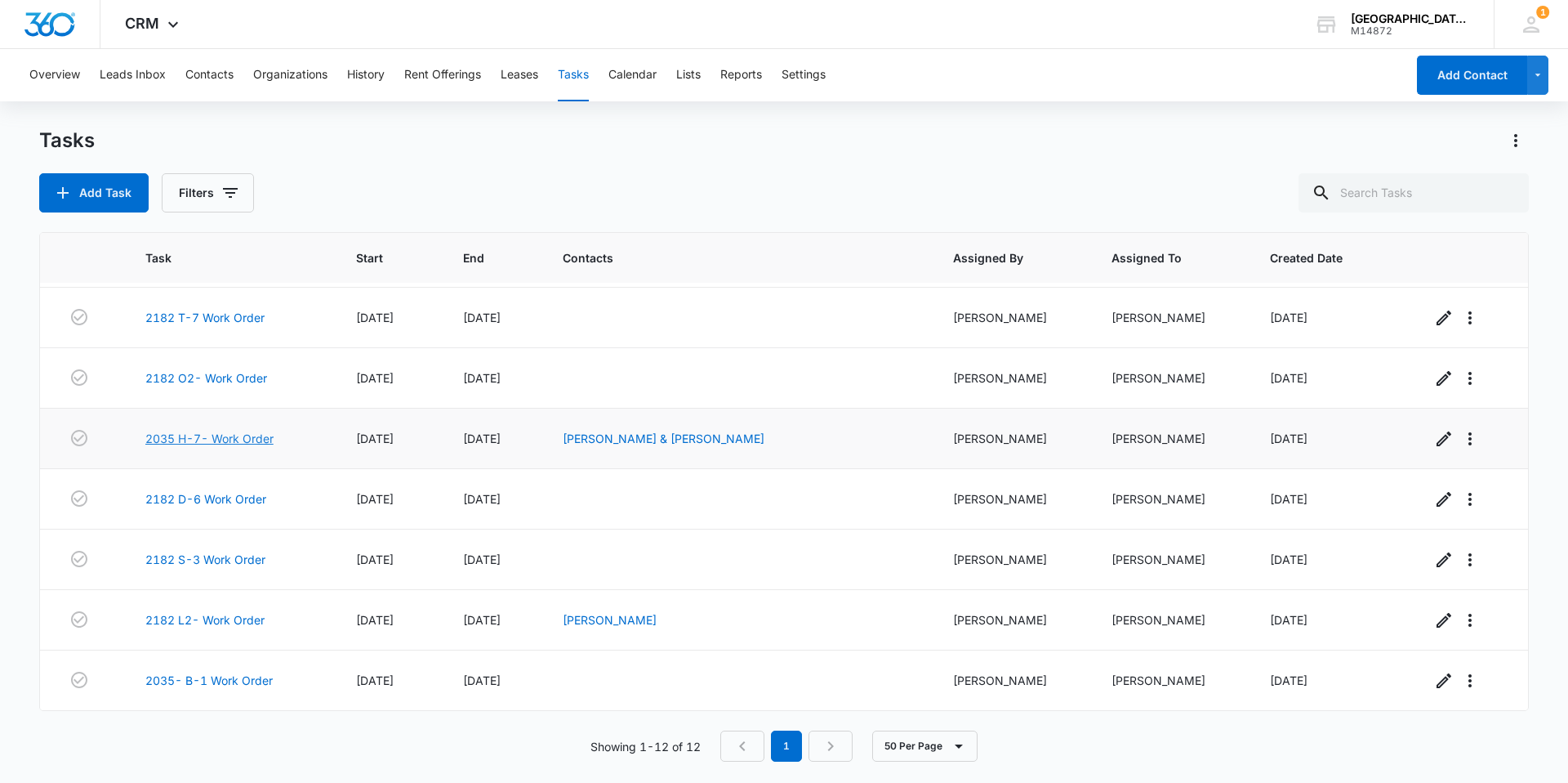
click at [262, 439] on link "2035 H-7- Work Order" at bounding box center [209, 438] width 128 height 17
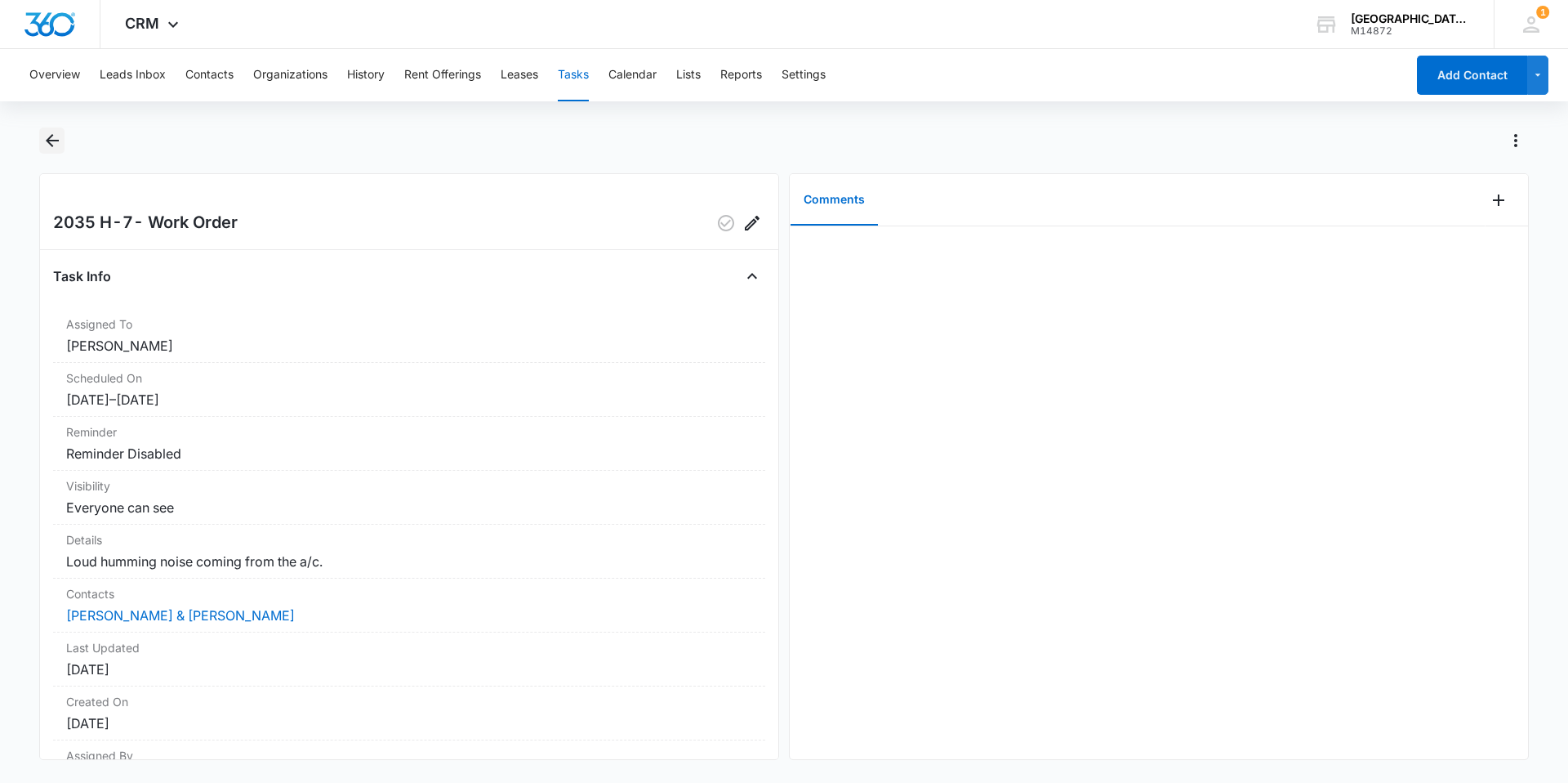
click at [55, 137] on icon "Back" at bounding box center [51, 140] width 20 height 20
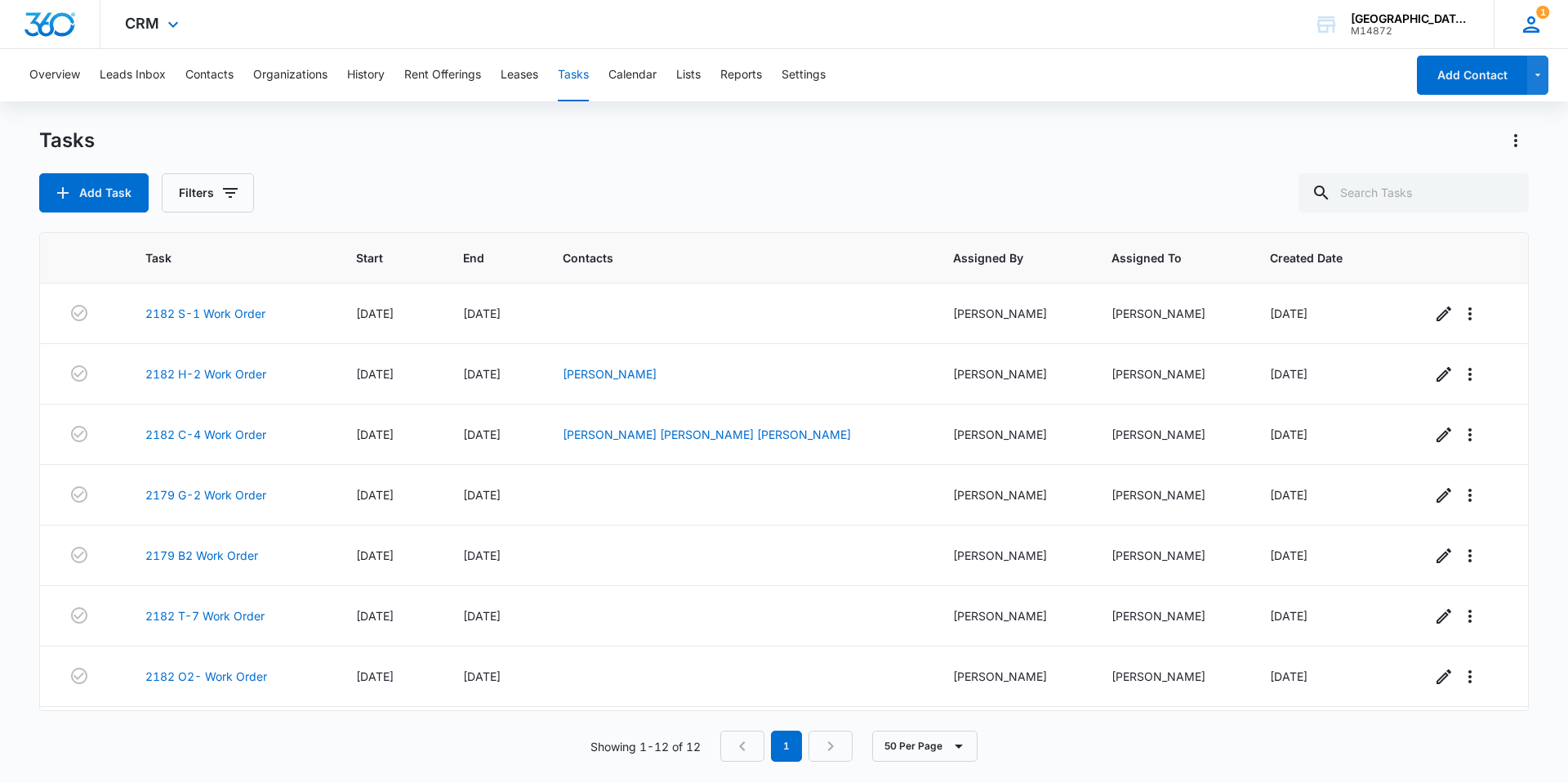
click at [1519, 22] on div "1" at bounding box center [1532, 24] width 24 height 24
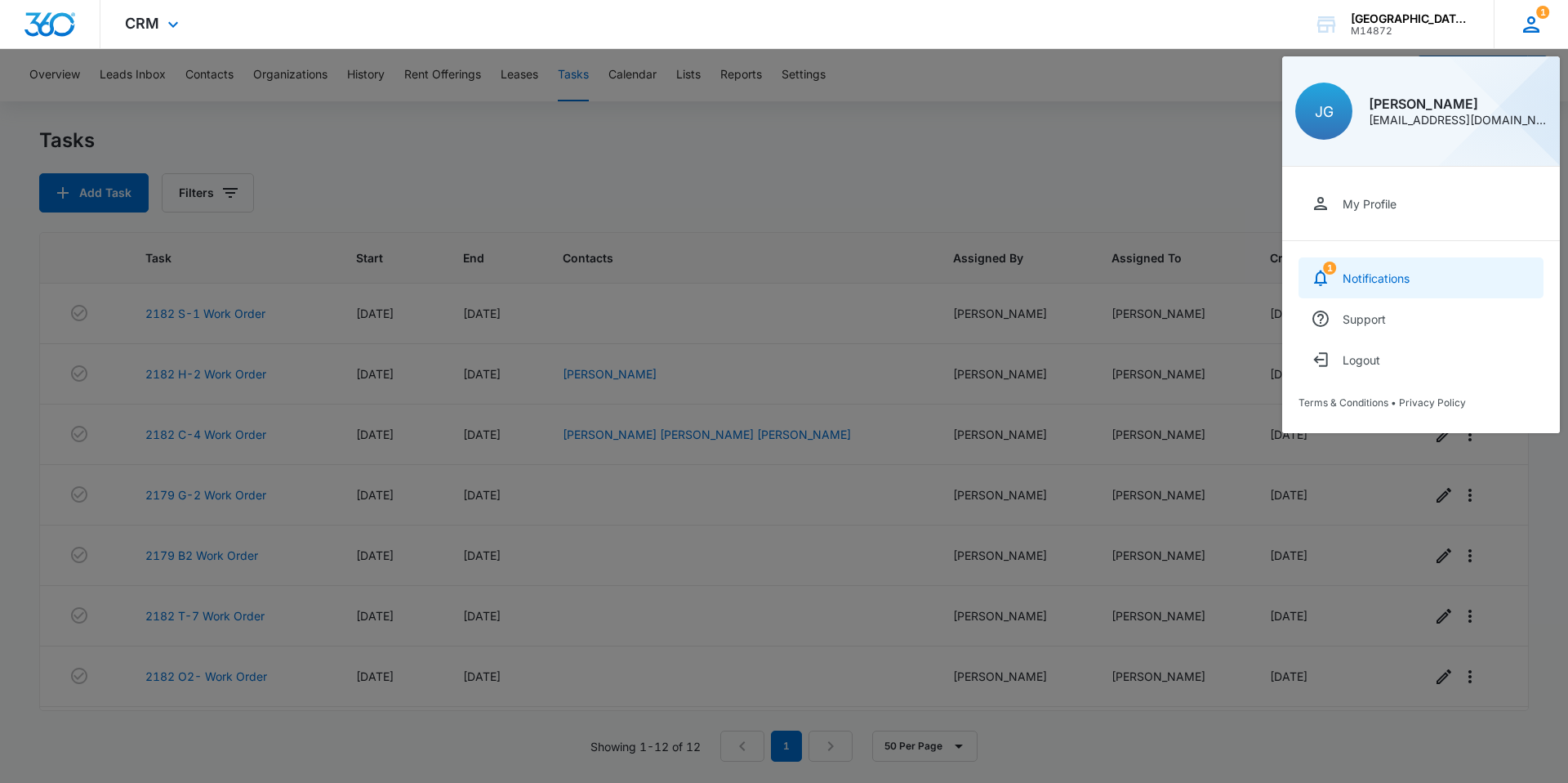
click at [1411, 263] on link "1 Notifications" at bounding box center [1421, 278] width 245 height 41
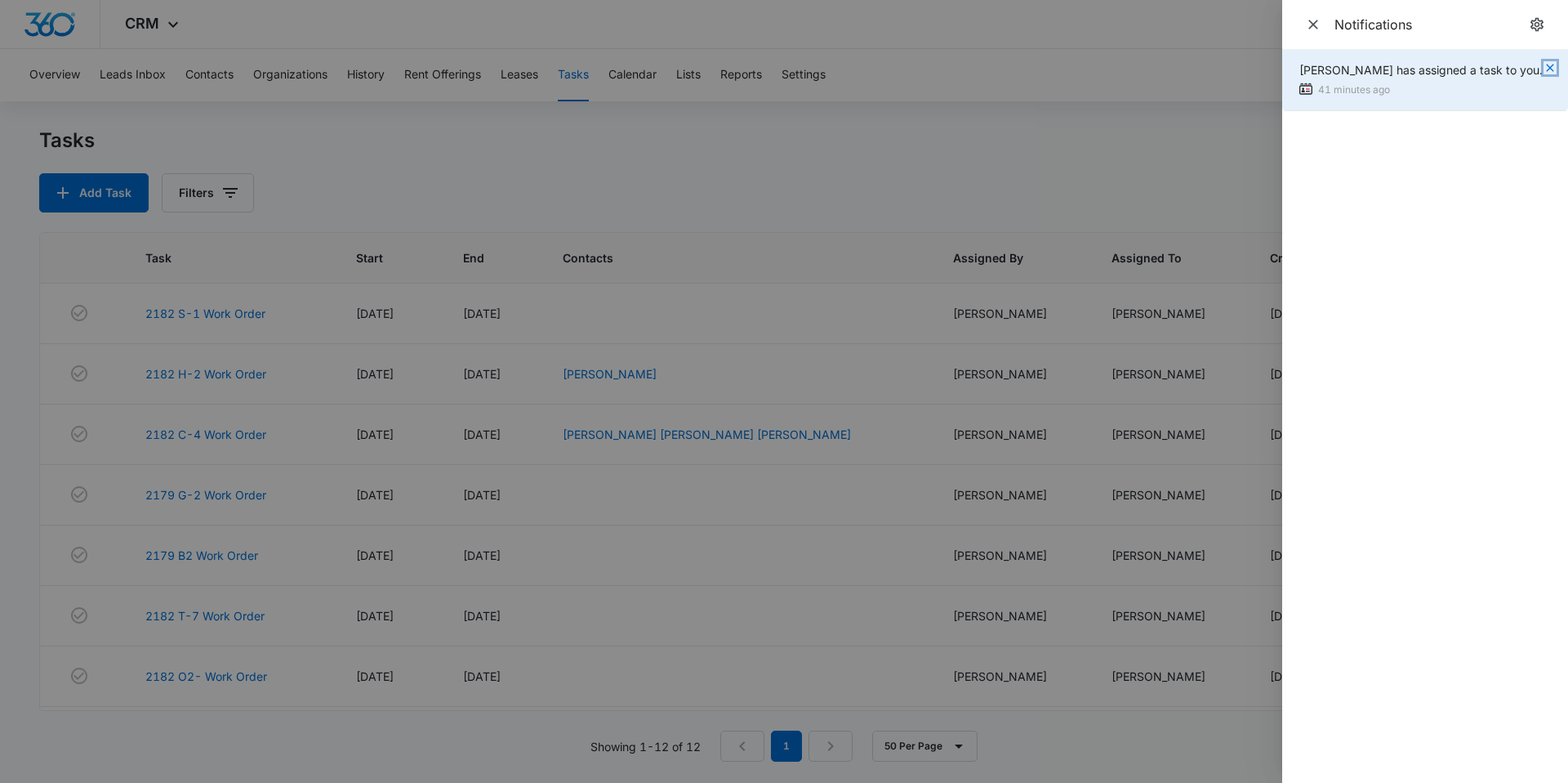
click at [1553, 67] on icon "button" at bounding box center [1550, 68] width 13 height 13
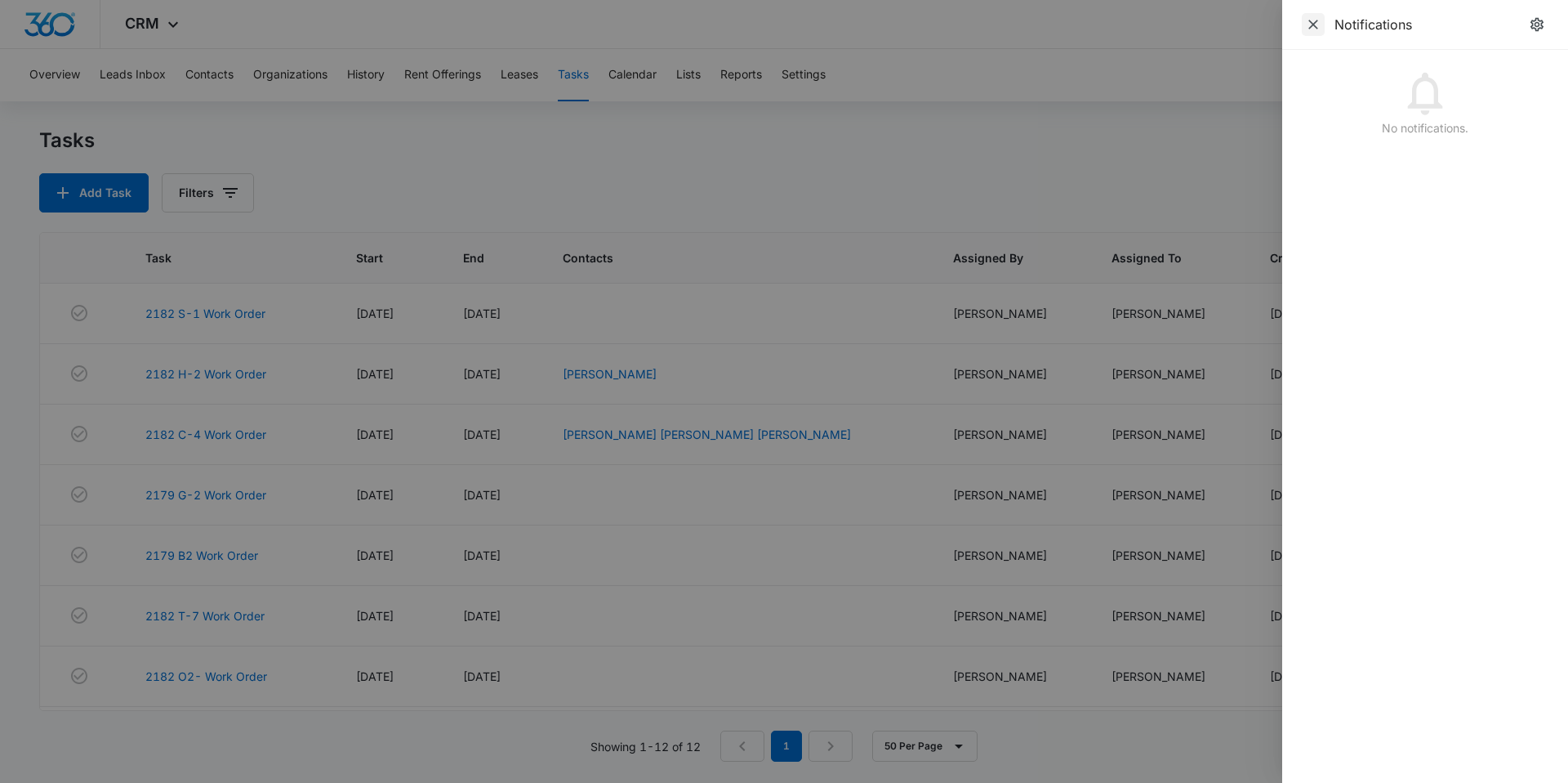
click at [1311, 21] on icon "Close" at bounding box center [1313, 24] width 9 height 9
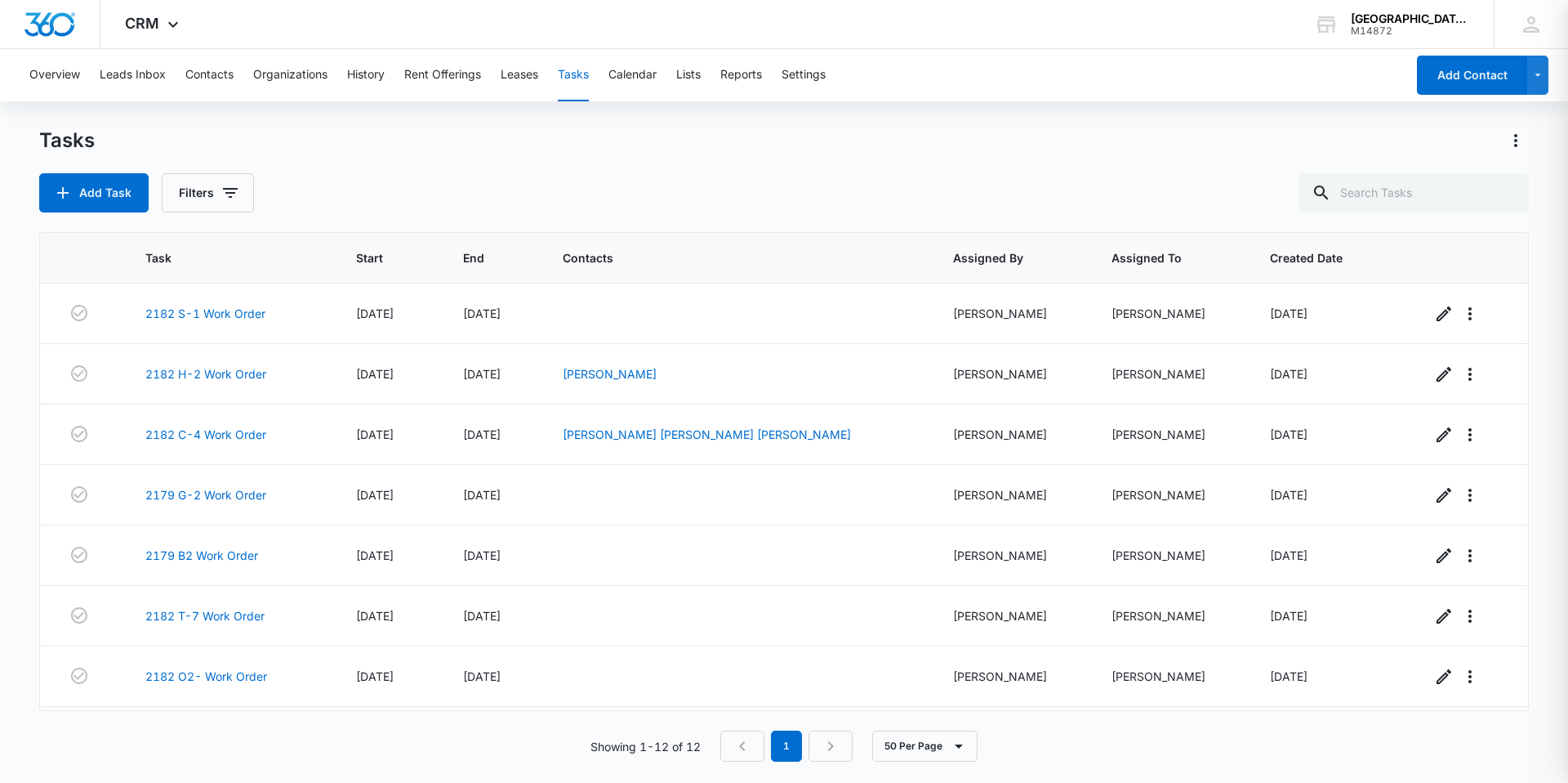
click at [1134, 170] on div "Tasks Add Task Filters" at bounding box center [784, 169] width 1490 height 85
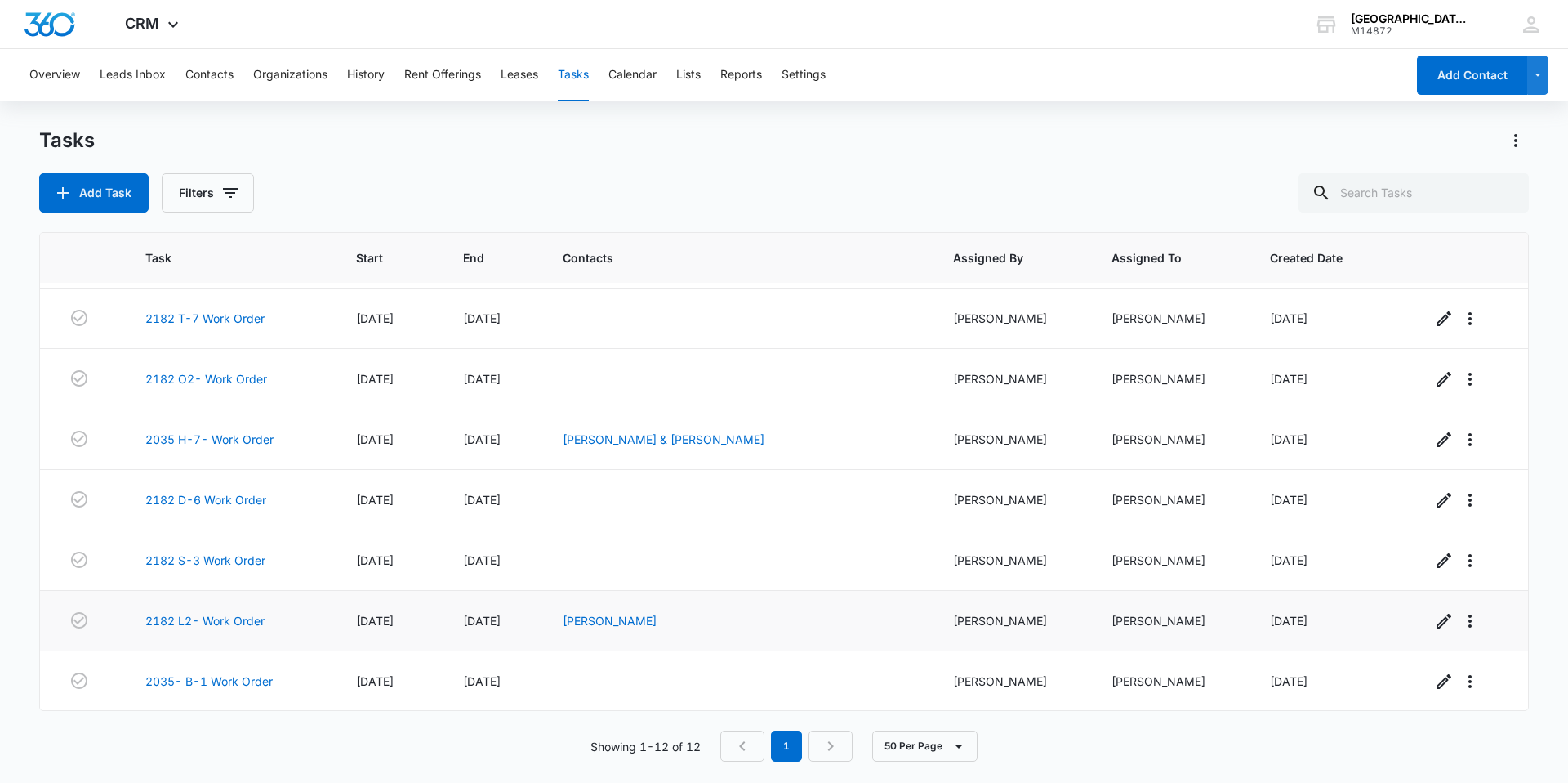
scroll to position [298, 0]
drag, startPoint x: 219, startPoint y: 688, endPoint x: 239, endPoint y: 701, distance: 23.9
click at [219, 688] on link "2035- B-1 Work Order" at bounding box center [209, 680] width 127 height 17
